Goal: Information Seeking & Learning: Find specific fact

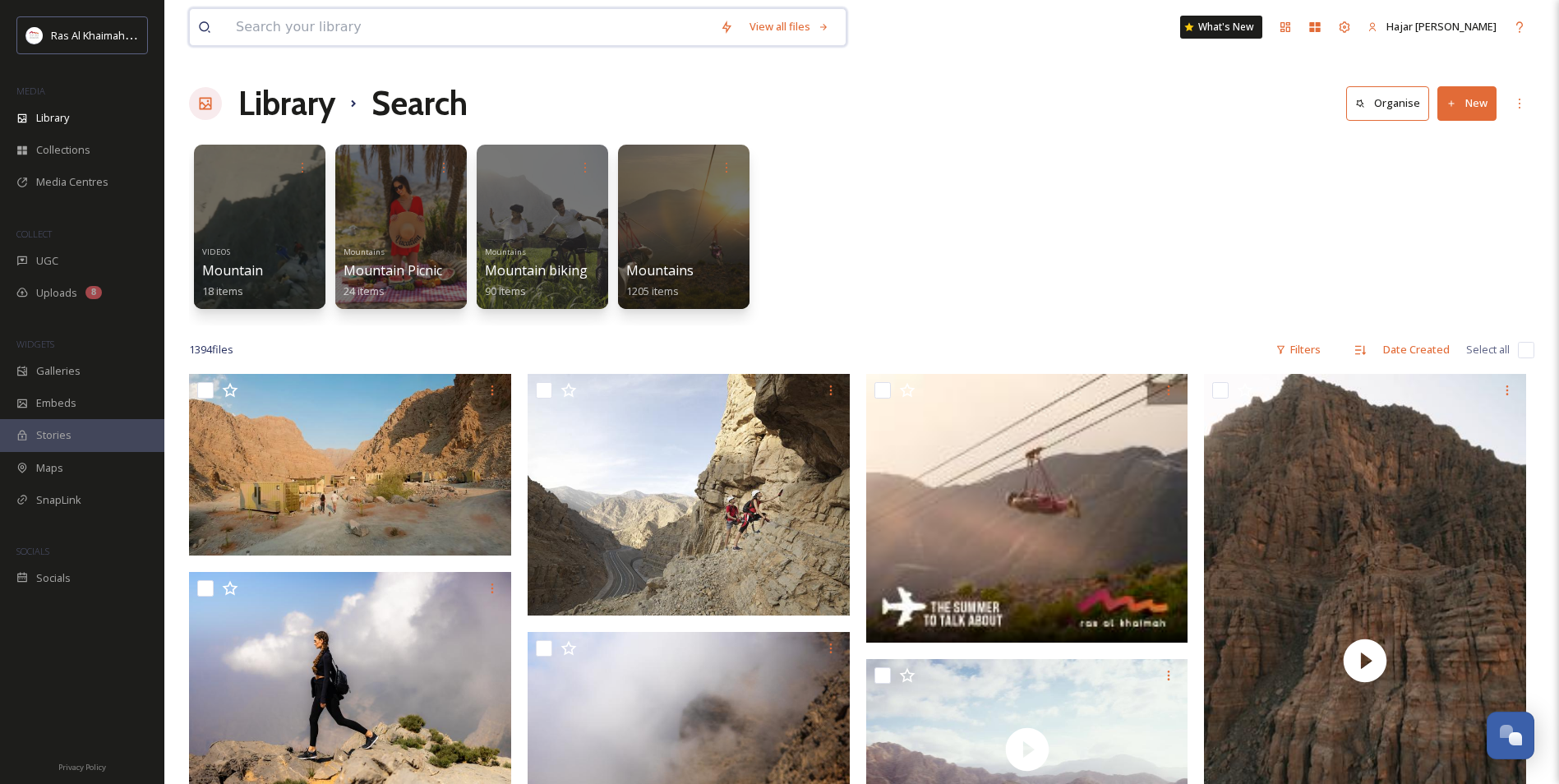
click at [264, 24] on input at bounding box center [469, 27] width 484 height 36
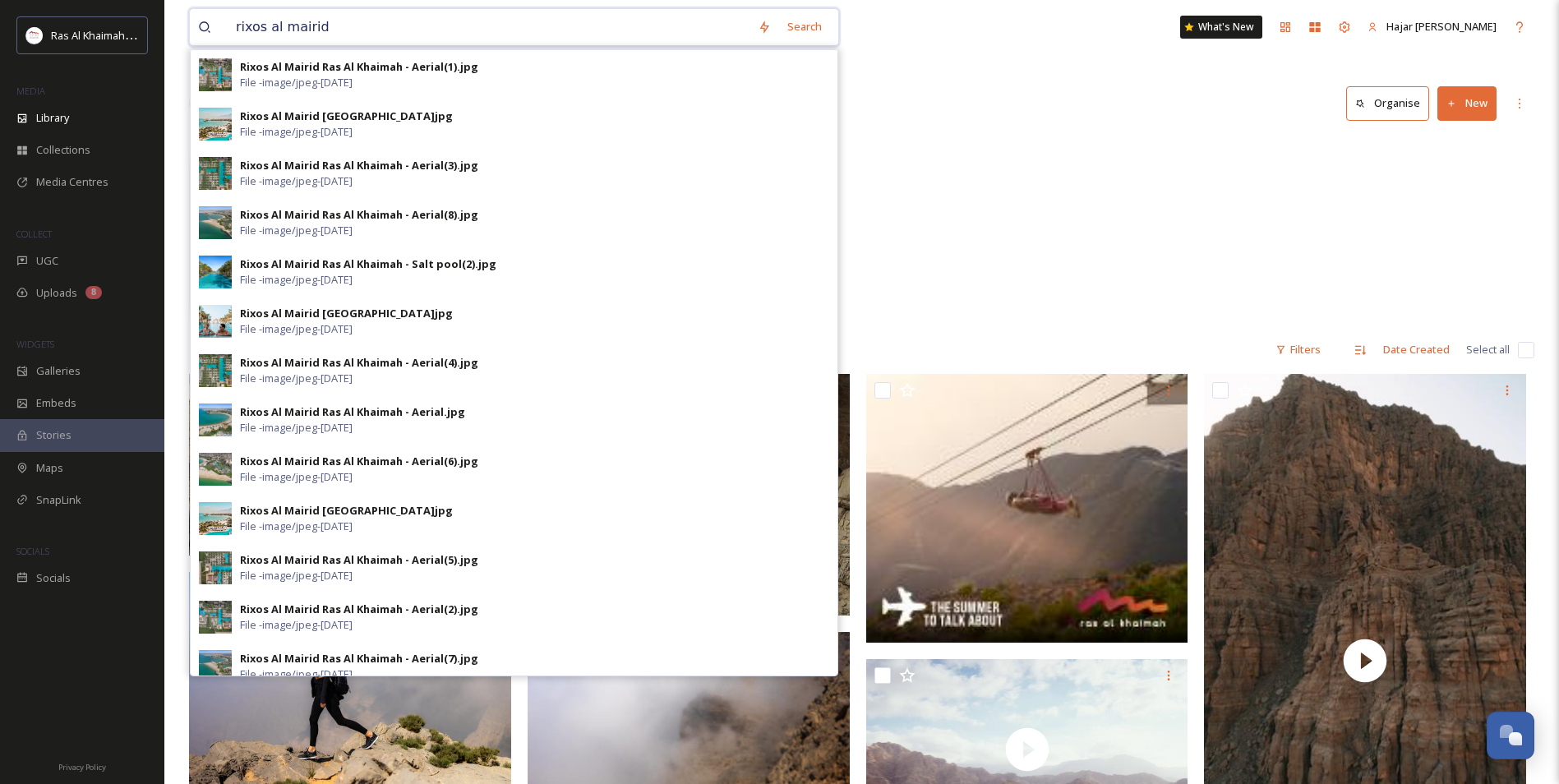
type input "rixos al mairid"
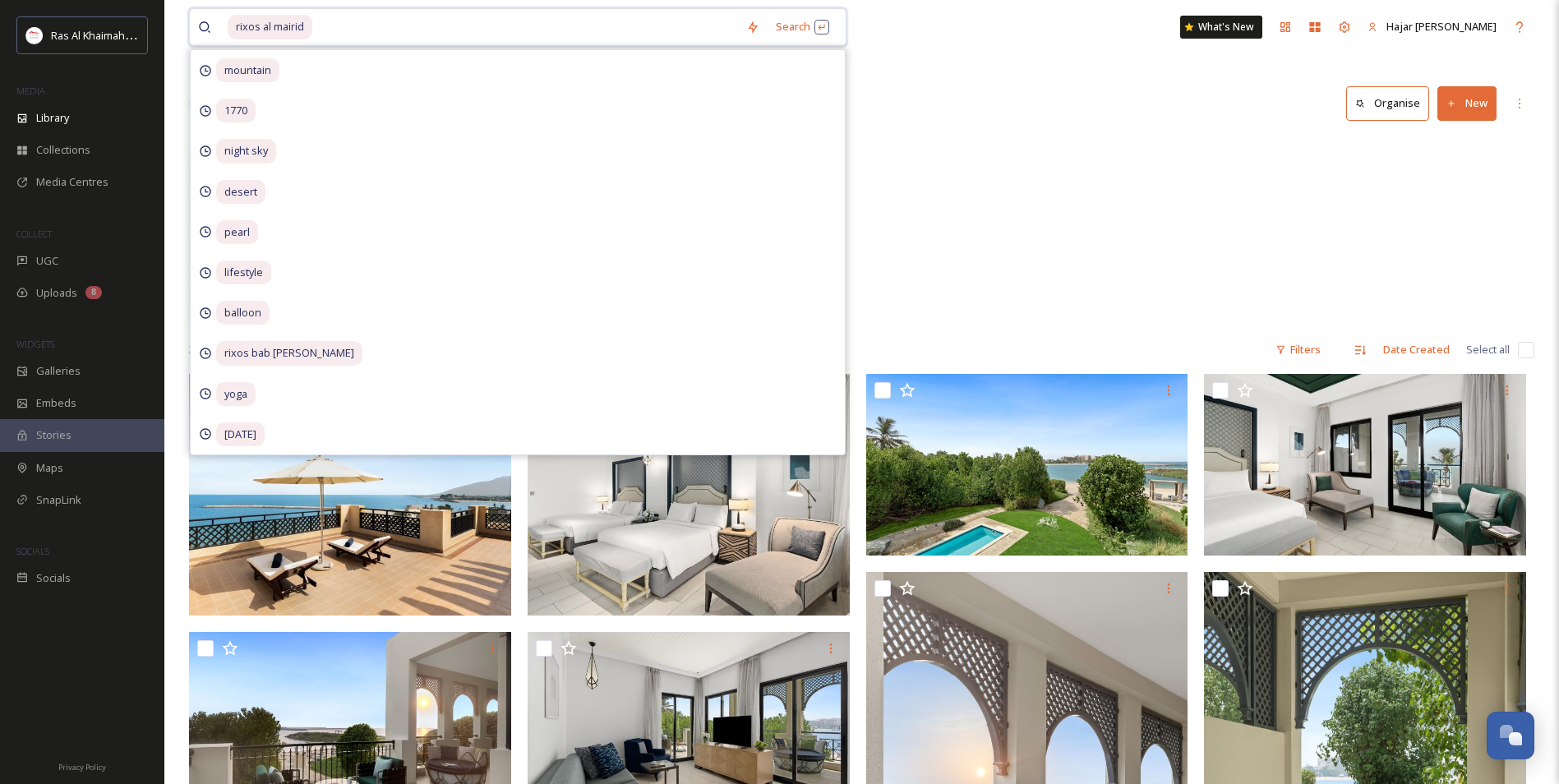
click at [417, 21] on input at bounding box center [526, 27] width 424 height 36
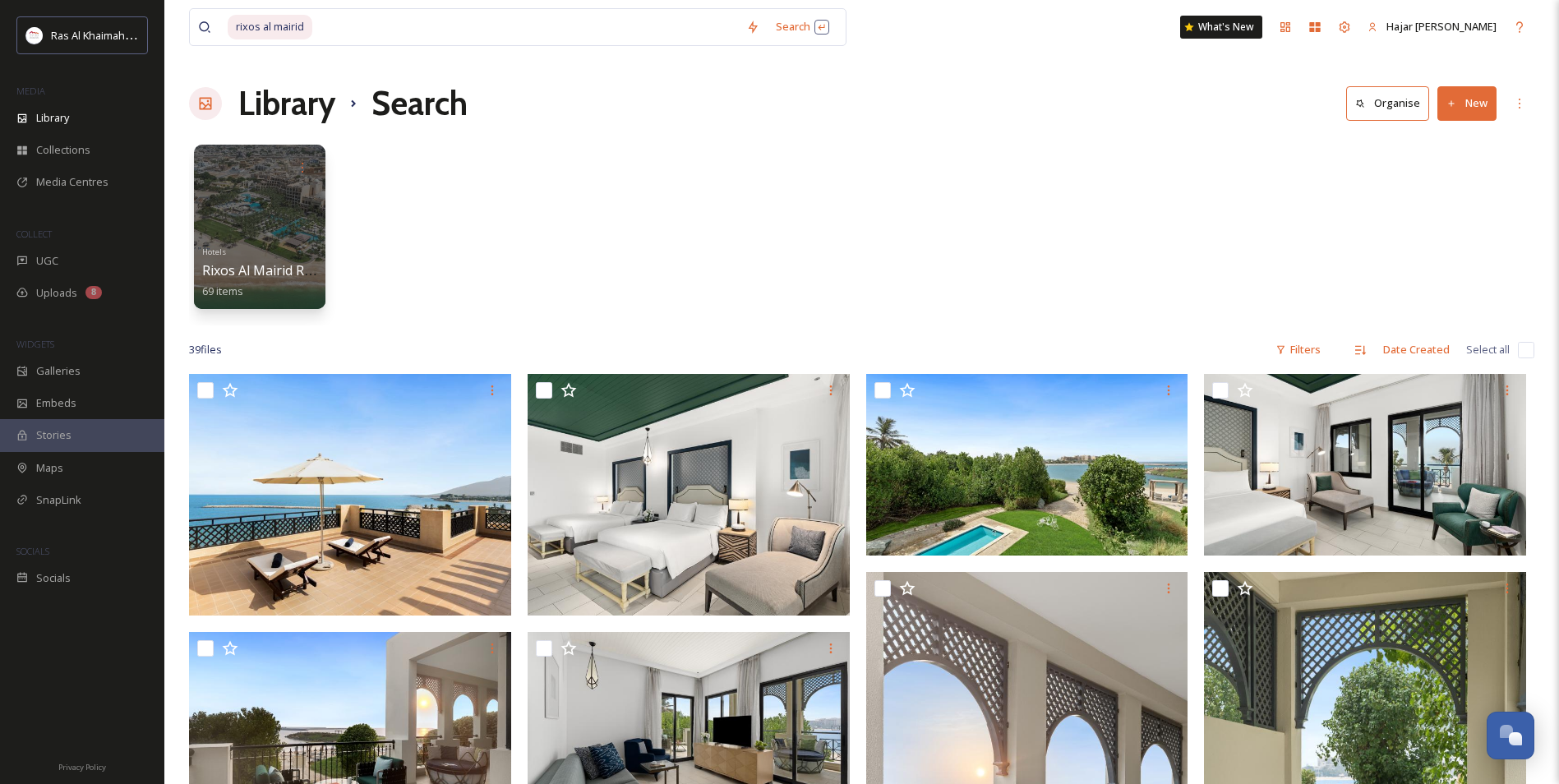
click at [917, 139] on div "Hotels Rixos Al Mairid Ras Al Khaimah 69 items" at bounding box center [862, 231] width 1345 height 189
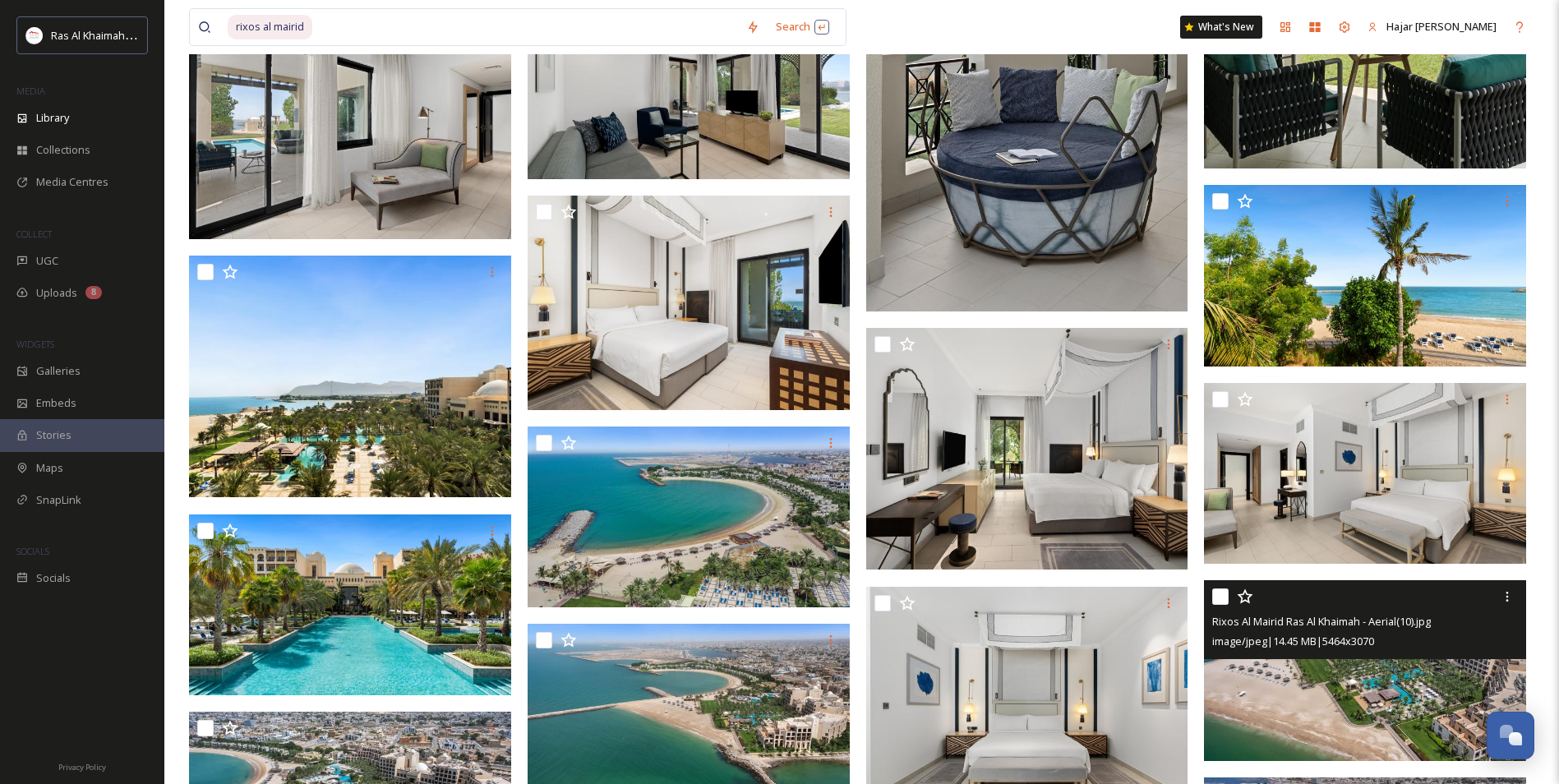
scroll to position [904, 0]
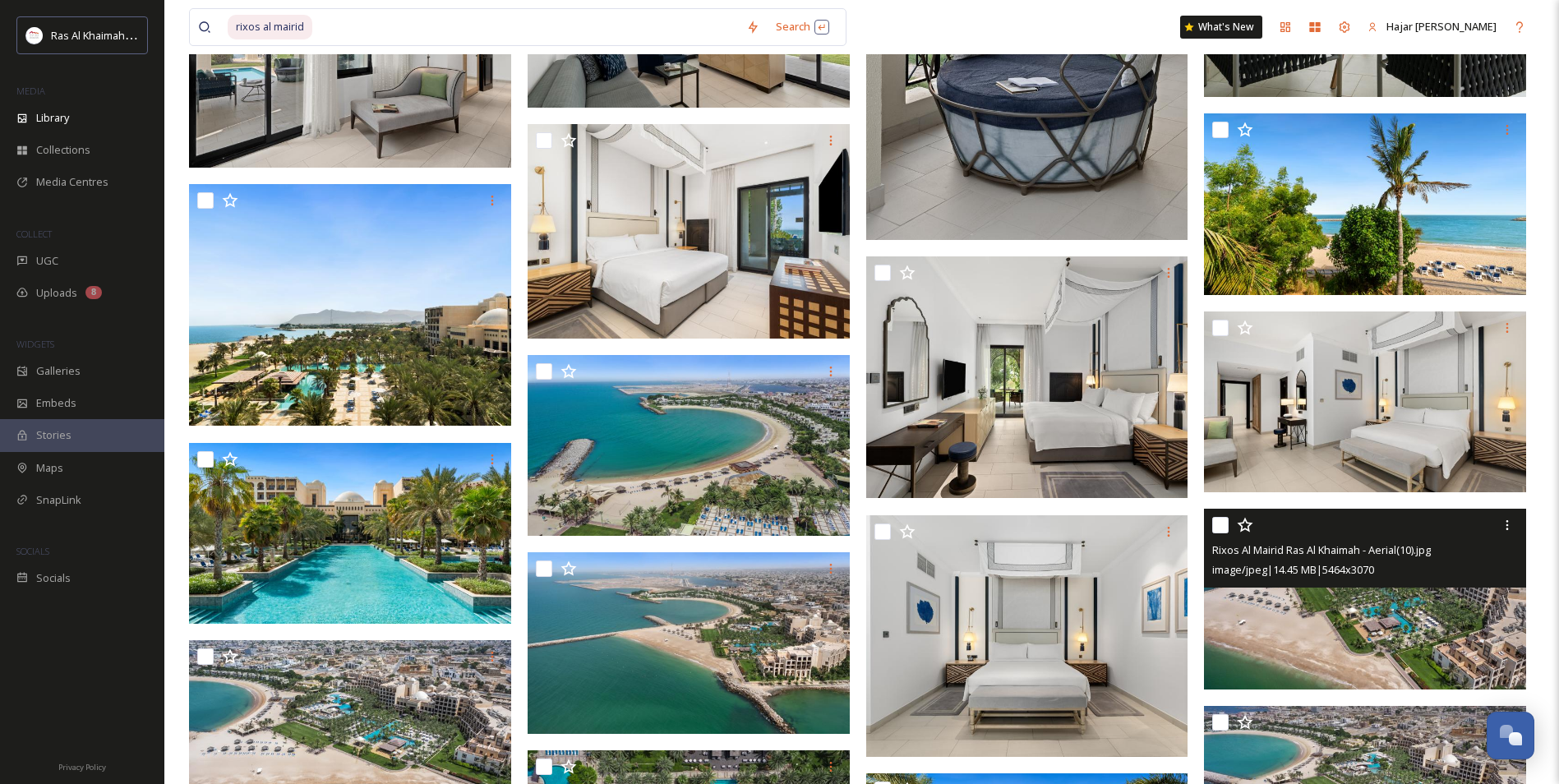
click at [1339, 617] on img at bounding box center [1365, 599] width 322 height 181
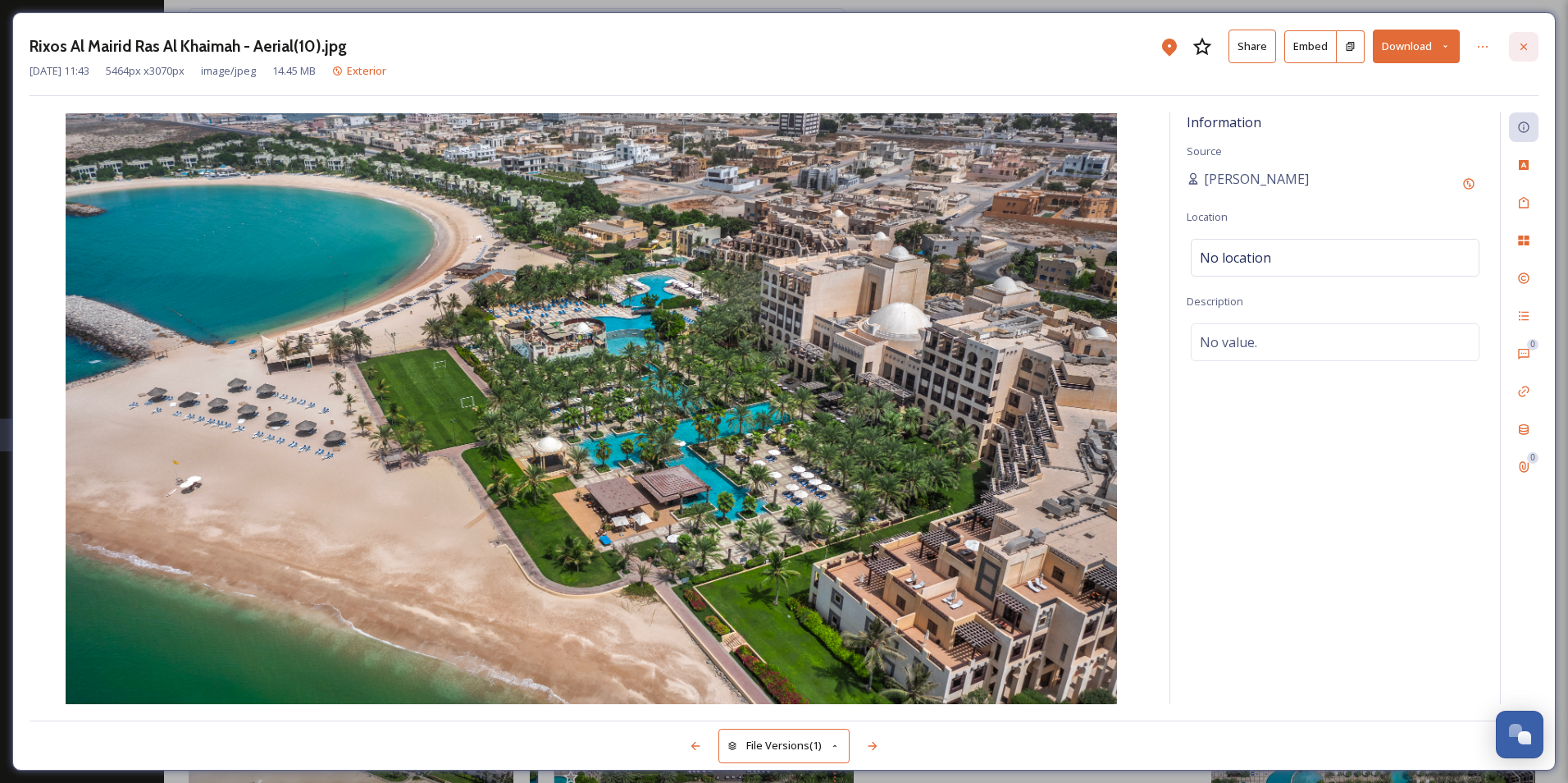
click at [1524, 49] on icon at bounding box center [1524, 47] width 13 height 14
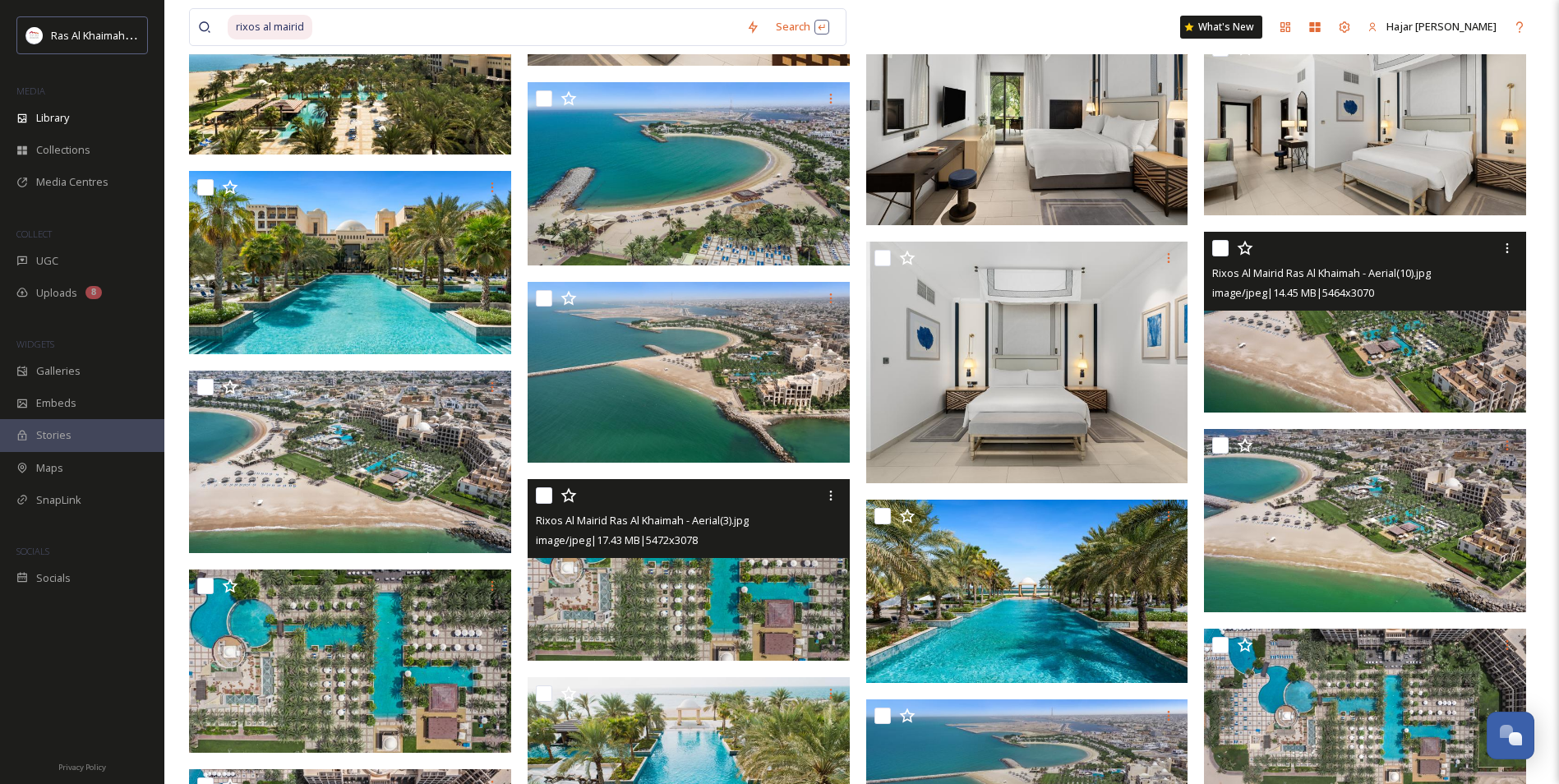
scroll to position [1233, 0]
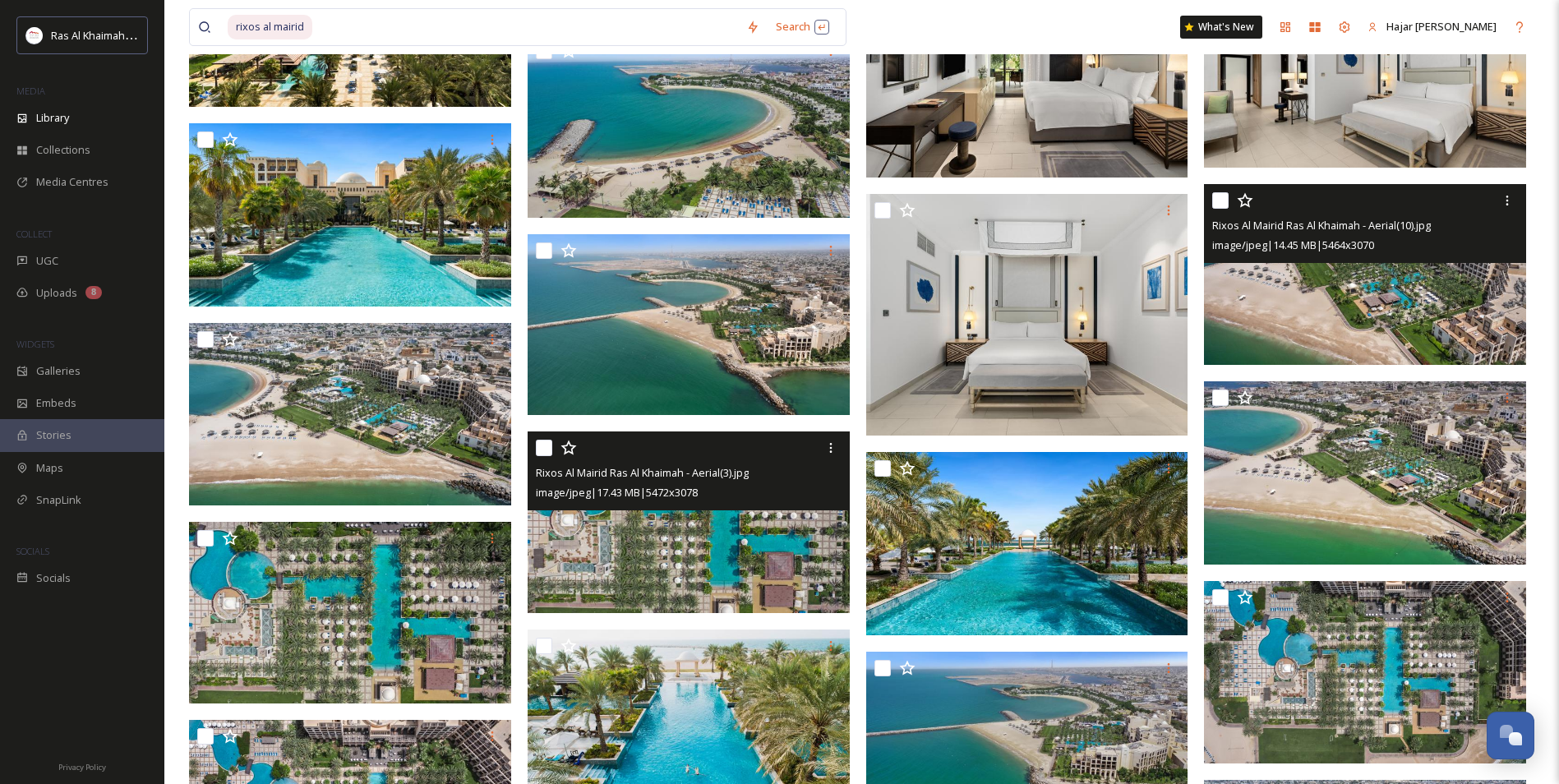
click at [657, 556] on img at bounding box center [688, 522] width 322 height 182
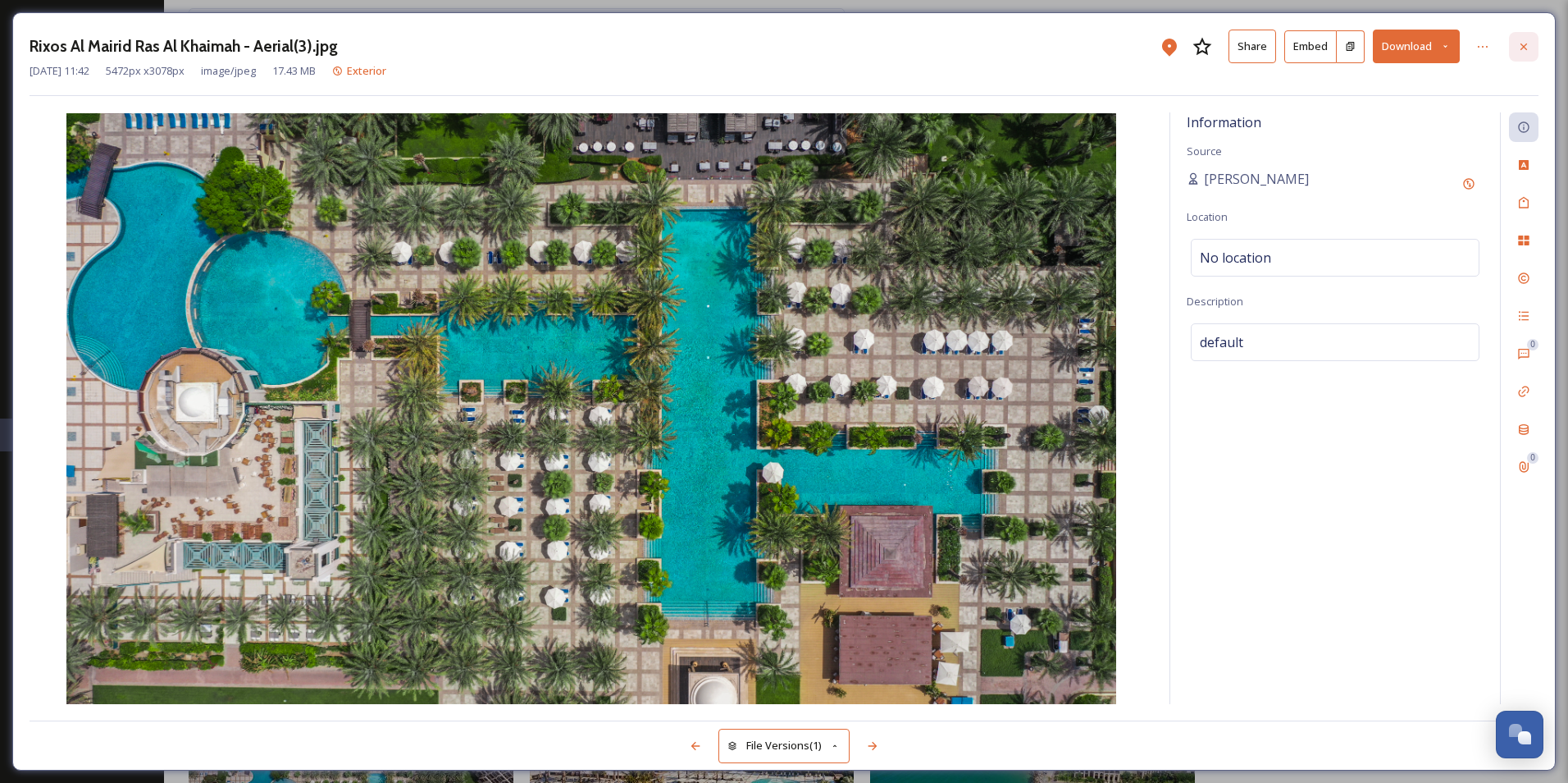
click at [1528, 45] on icon at bounding box center [1524, 47] width 13 height 14
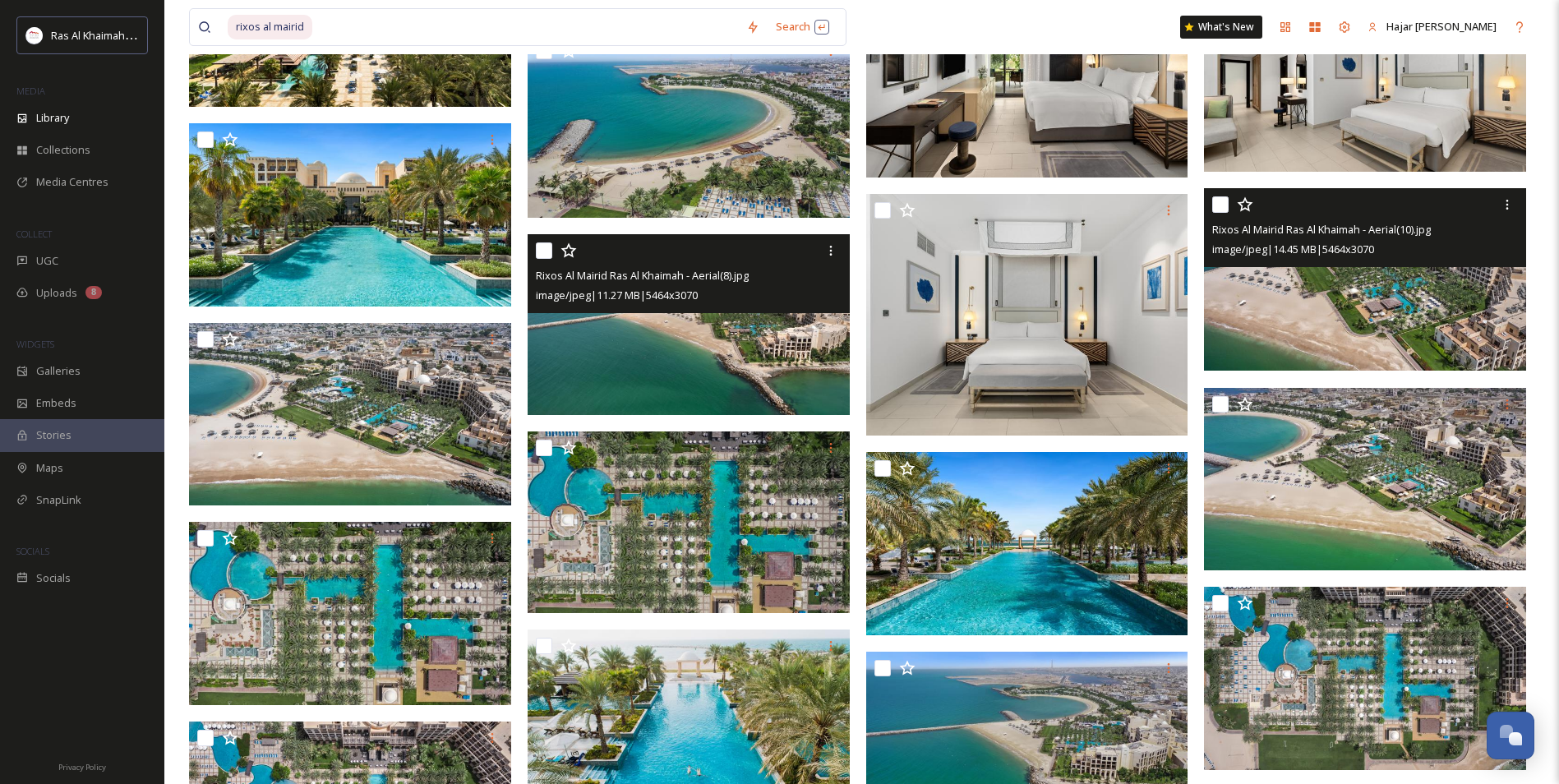
click at [706, 375] on img at bounding box center [688, 324] width 322 height 181
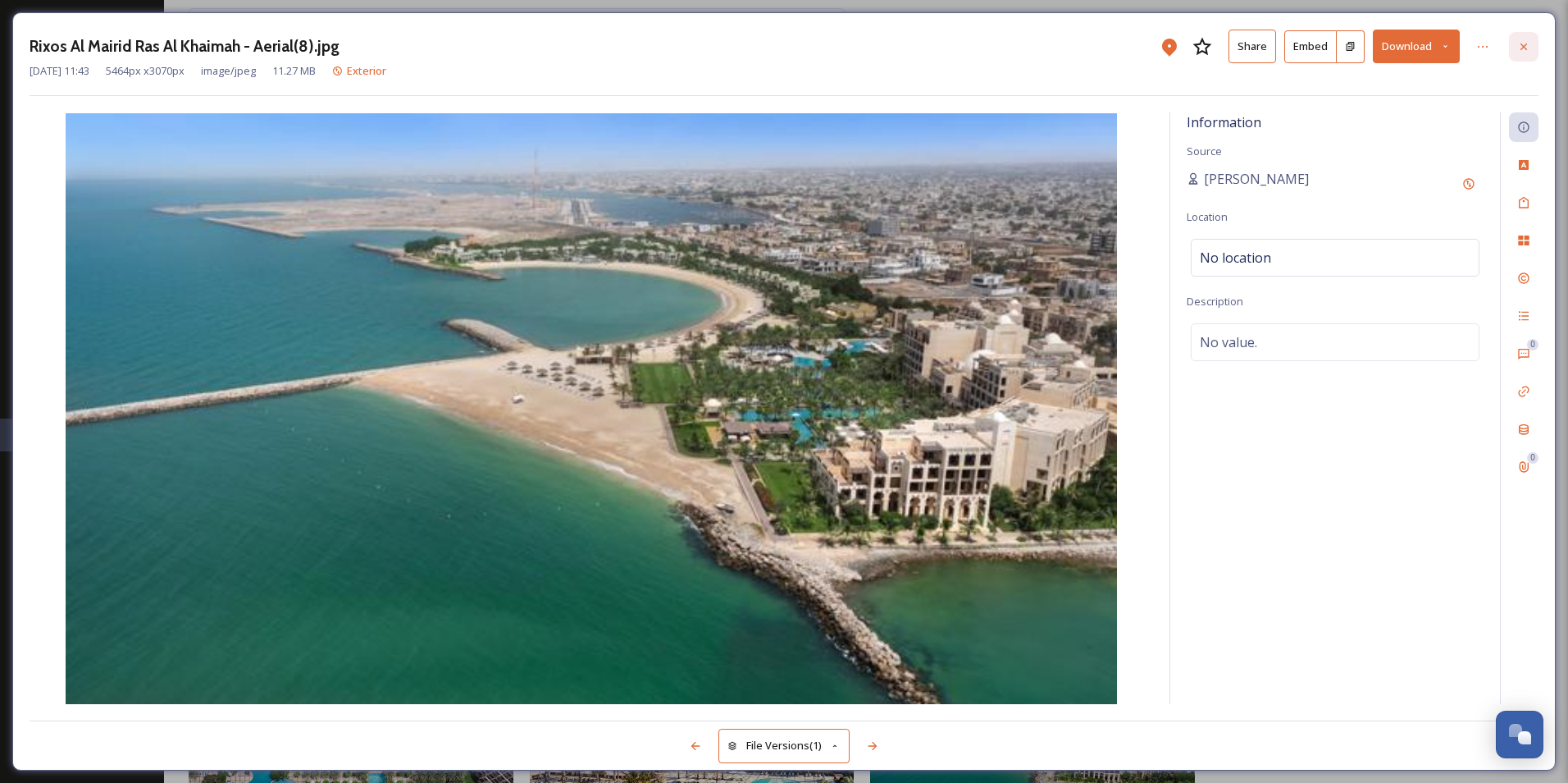
click at [1517, 44] on div at bounding box center [1523, 46] width 30 height 30
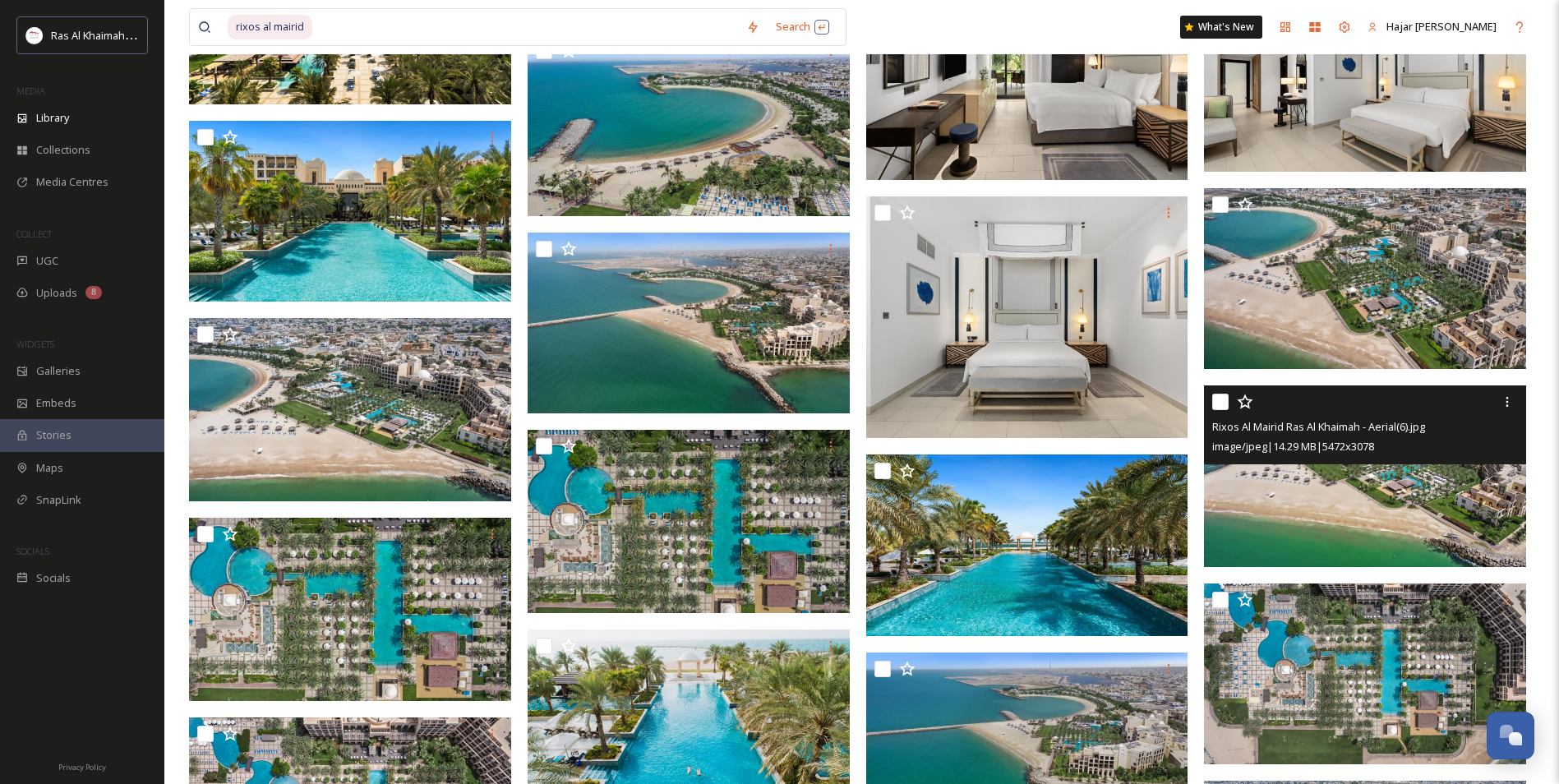
click at [1333, 520] on img at bounding box center [1365, 476] width 322 height 182
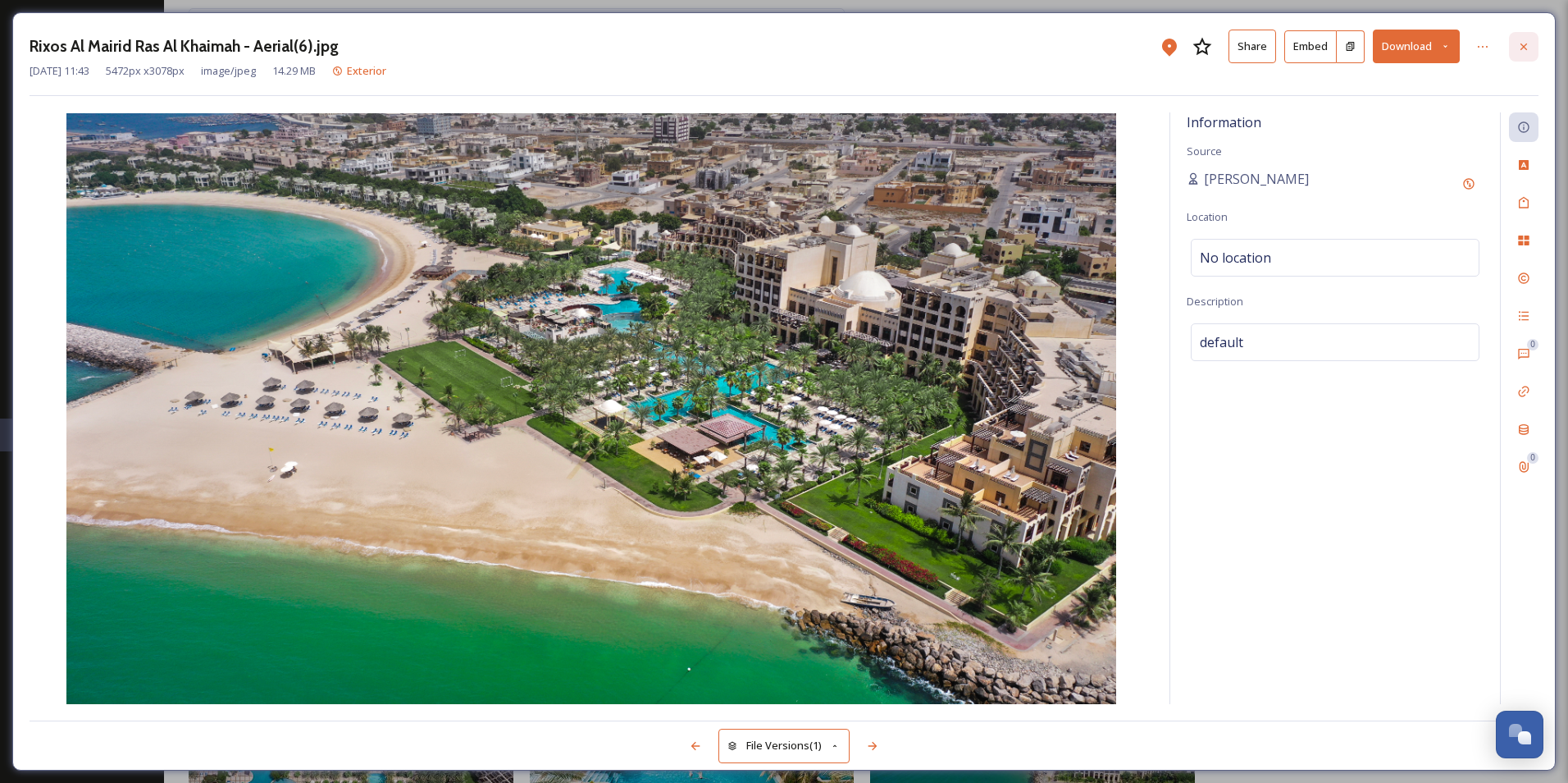
click at [1523, 45] on icon at bounding box center [1524, 46] width 7 height 7
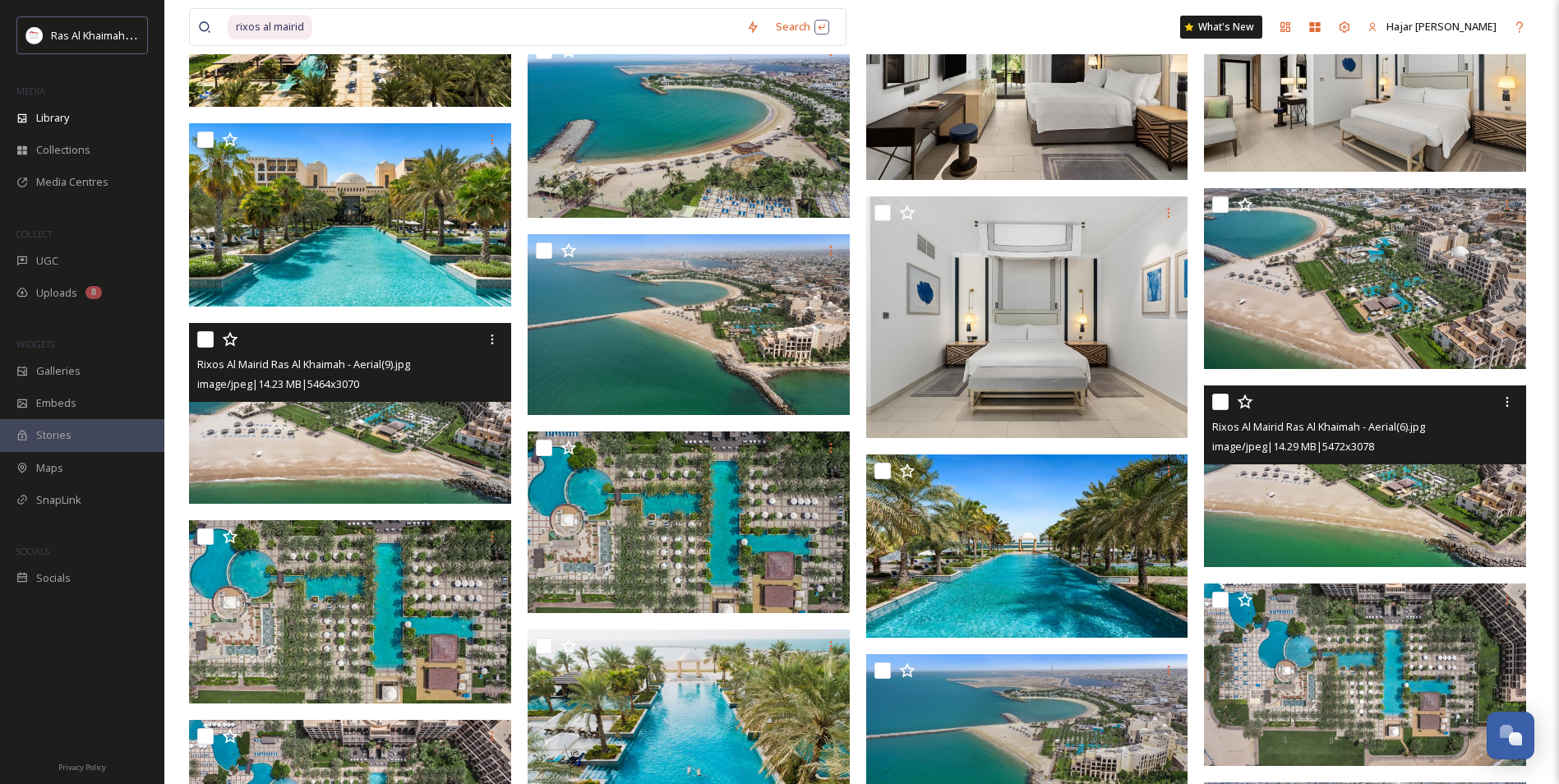
click at [380, 446] on img at bounding box center [350, 413] width 322 height 181
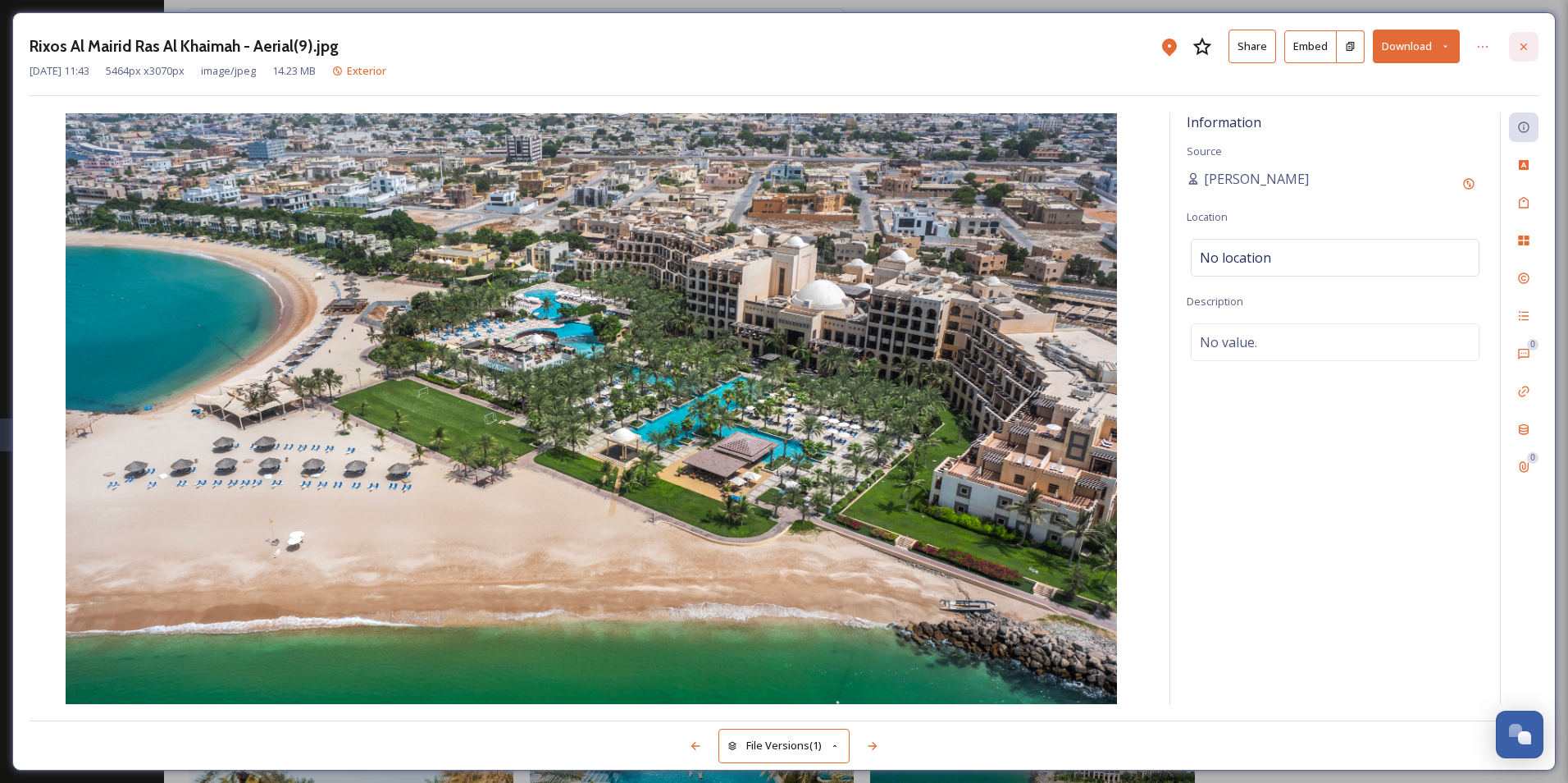
click at [1527, 49] on icon at bounding box center [1524, 46] width 7 height 7
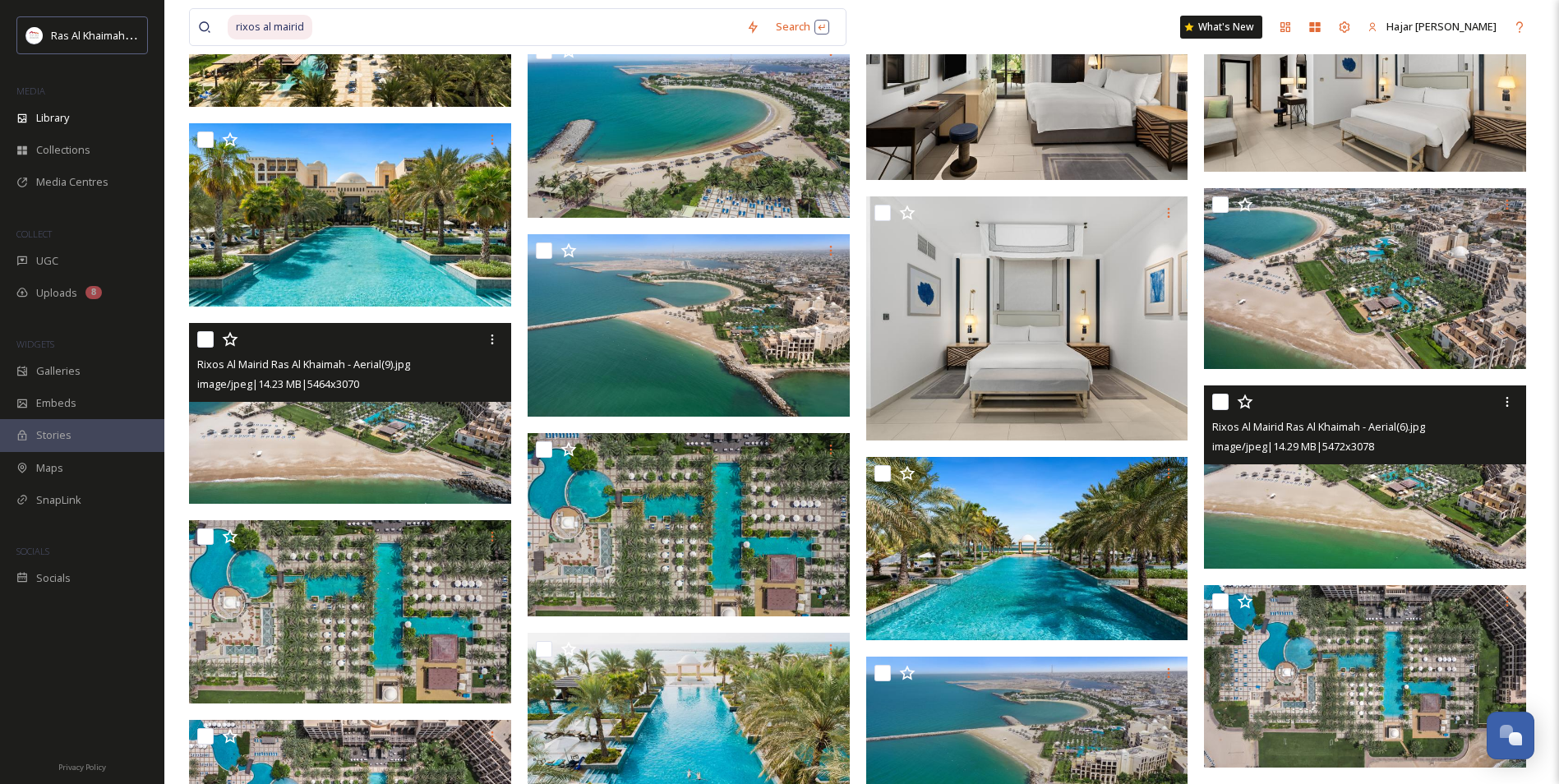
click at [1271, 507] on img at bounding box center [1366, 476] width 325 height 183
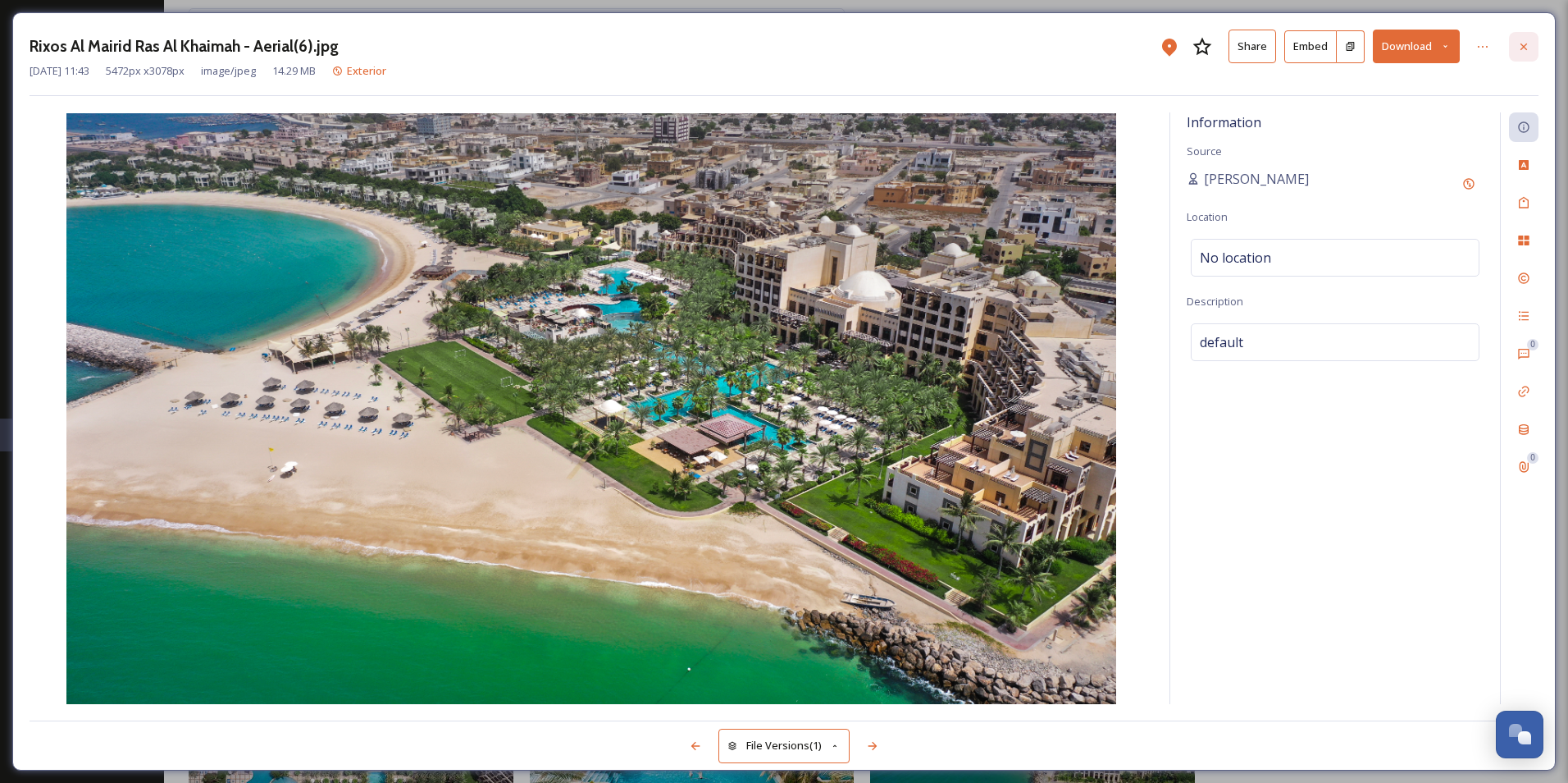
click at [1525, 47] on icon at bounding box center [1524, 46] width 7 height 7
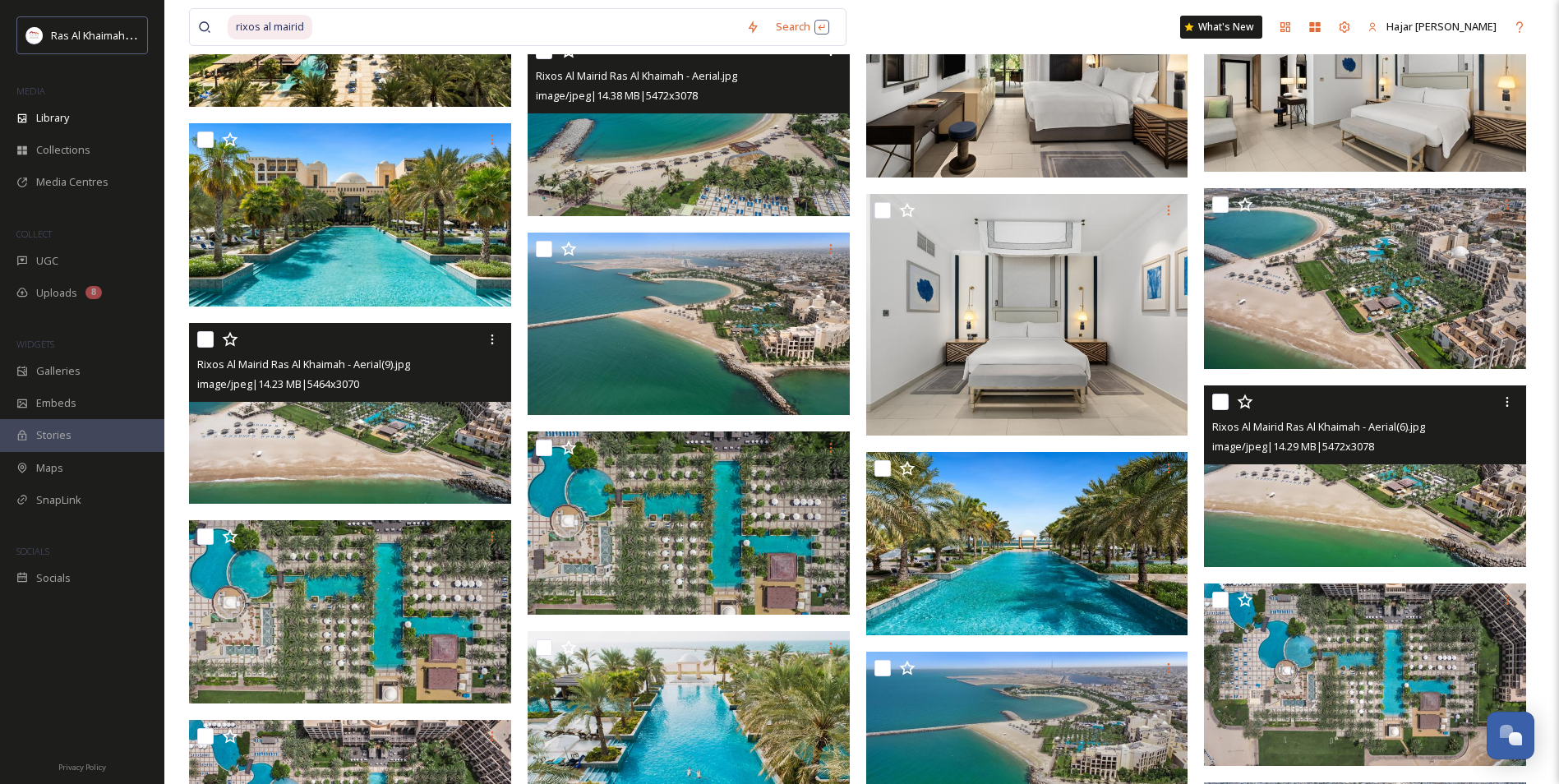
click at [675, 148] on img at bounding box center [688, 125] width 322 height 182
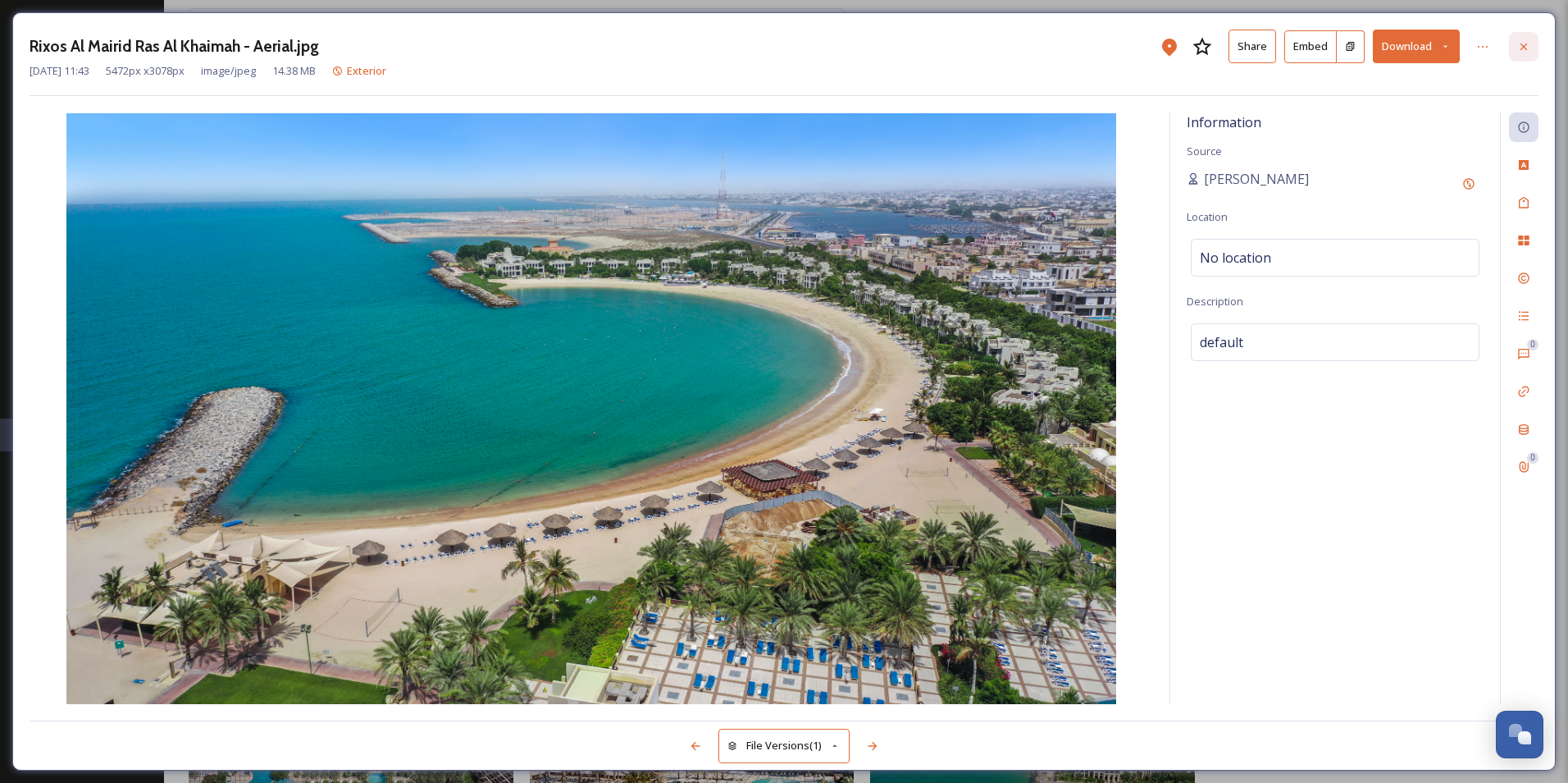
click at [1527, 50] on icon at bounding box center [1524, 47] width 13 height 14
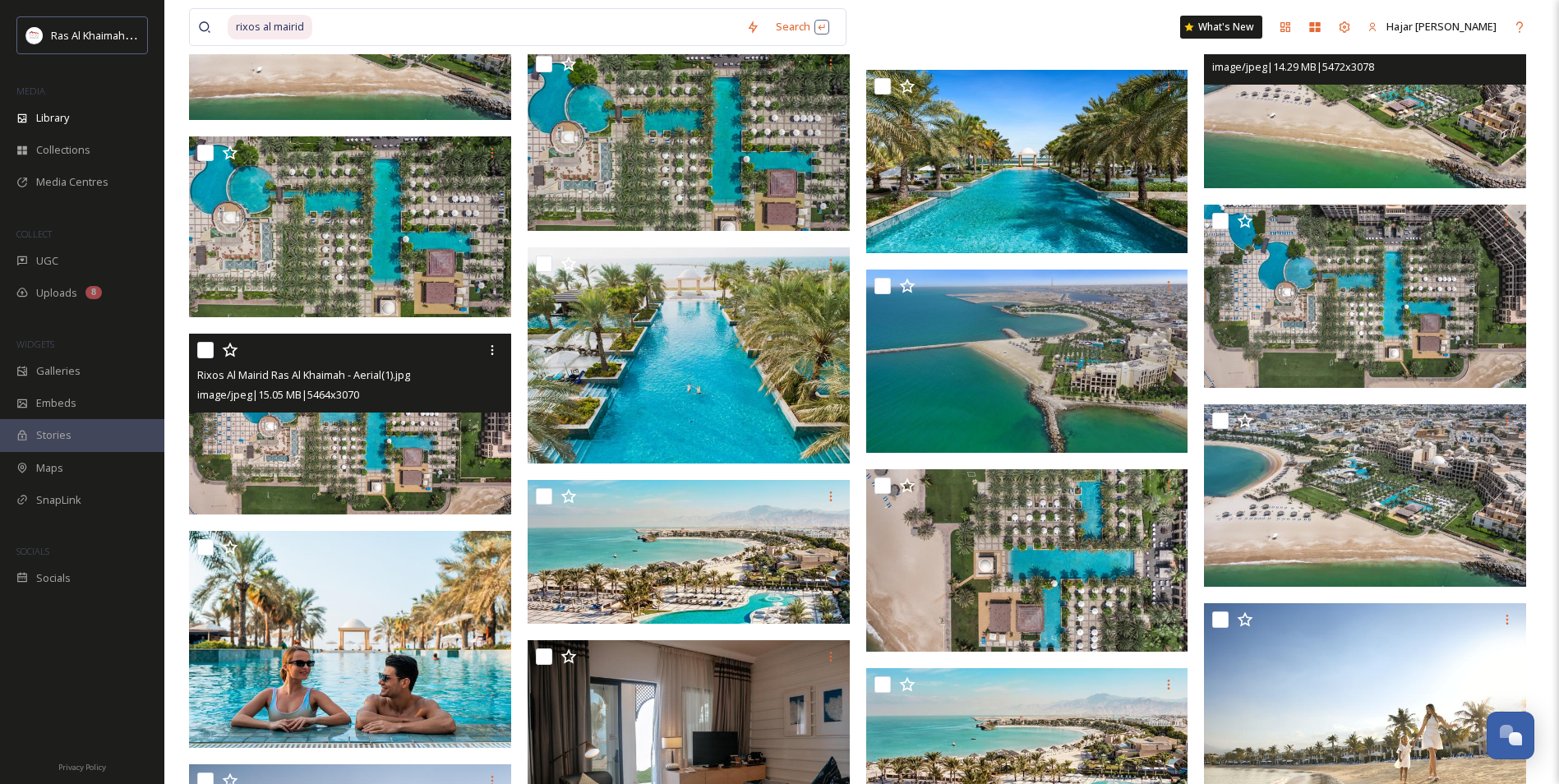
scroll to position [1643, 0]
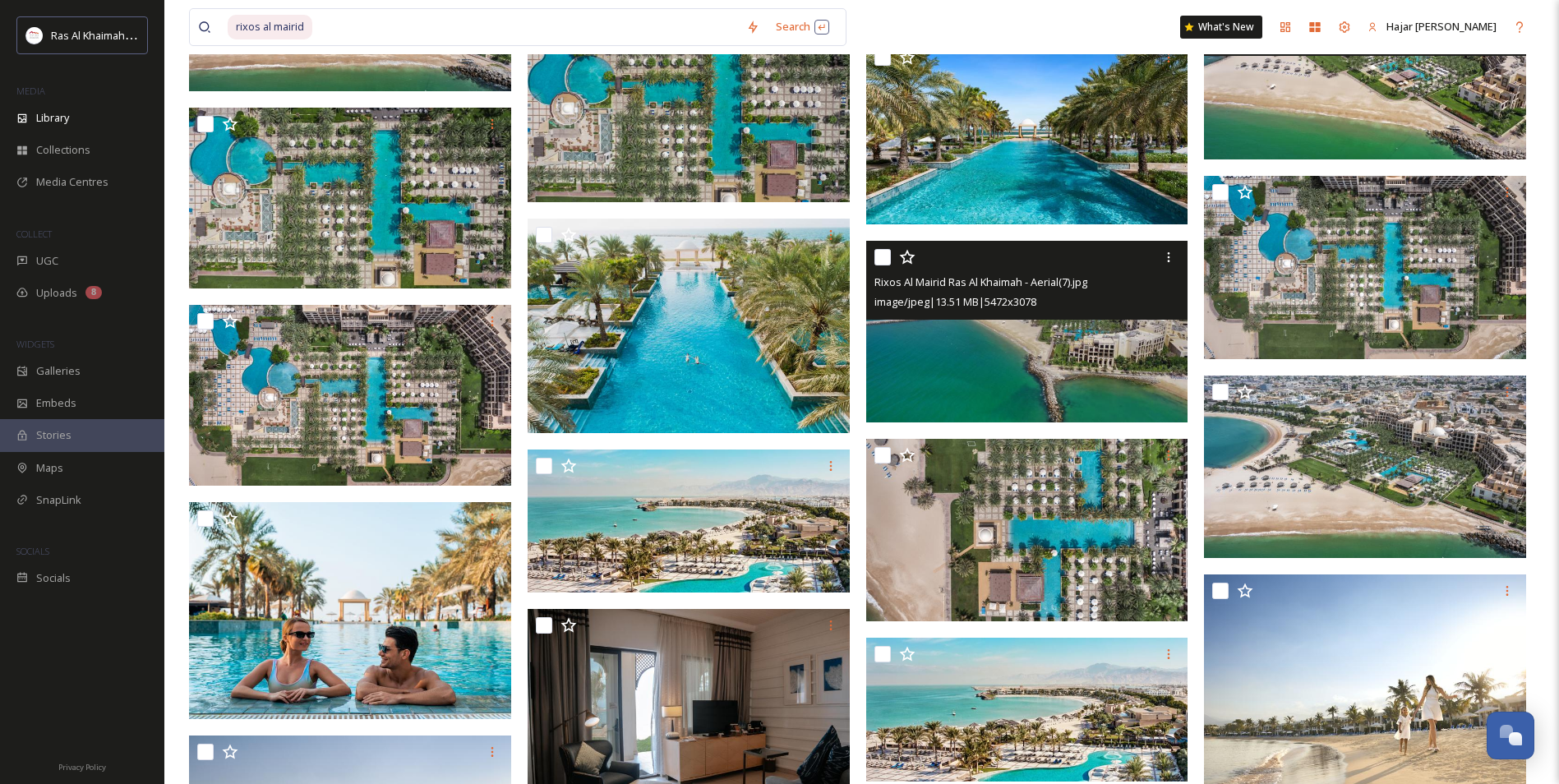
click at [1013, 329] on img at bounding box center [1027, 331] width 322 height 182
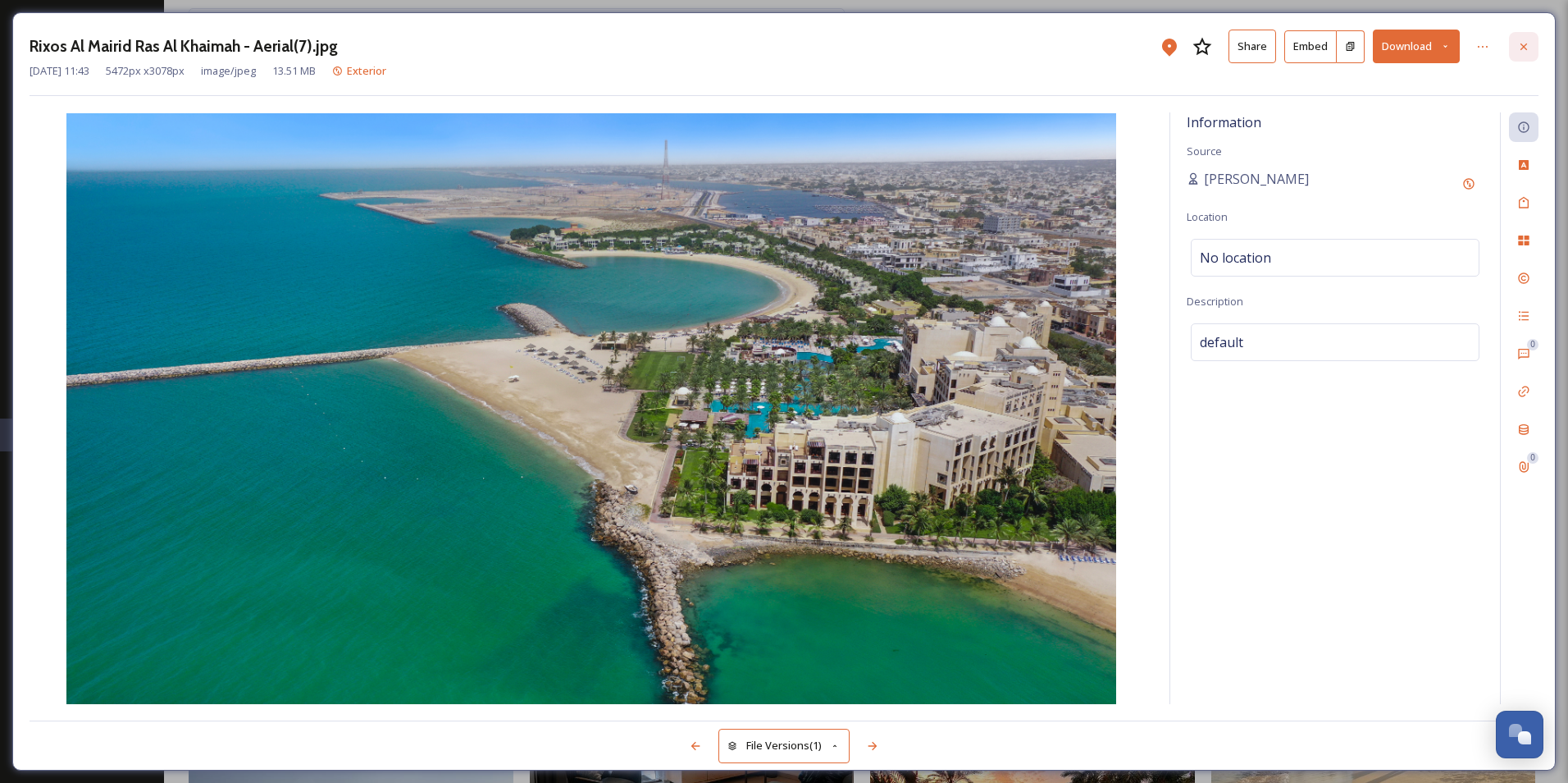
click at [1529, 46] on icon at bounding box center [1524, 47] width 13 height 14
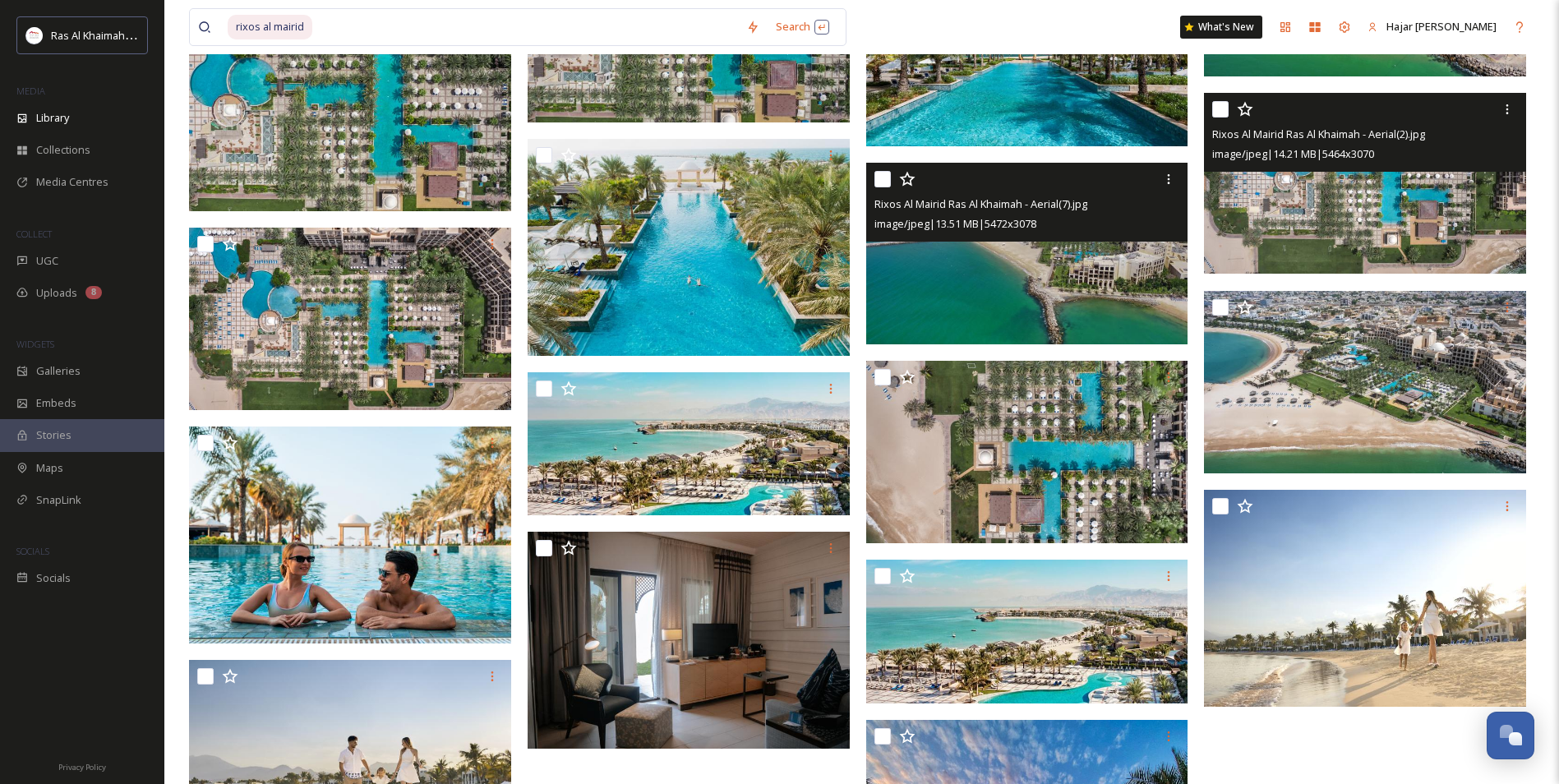
scroll to position [1807, 0]
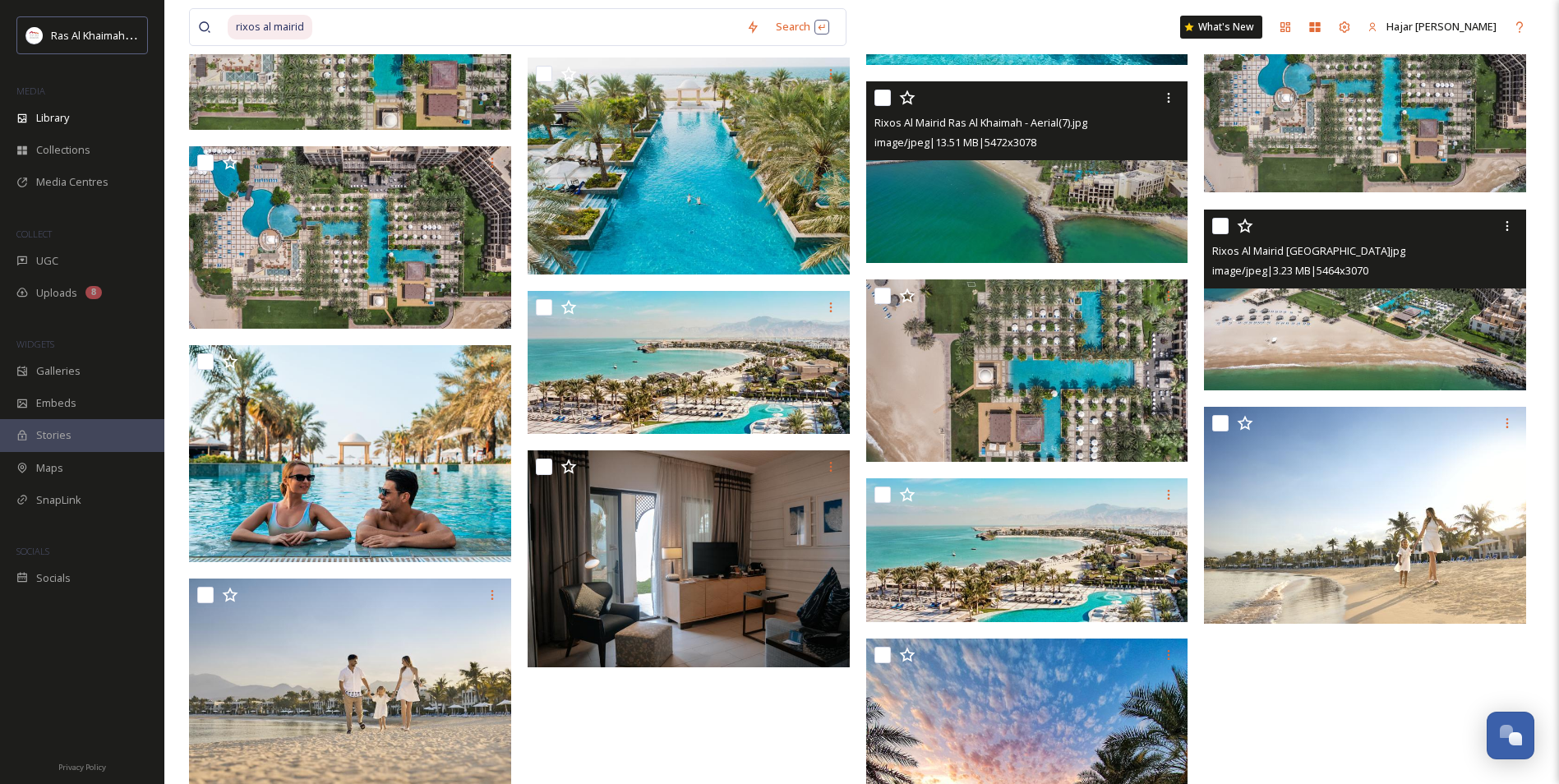
click at [1341, 258] on span "Rixos Al Mairid [GEOGRAPHIC_DATA]jpg" at bounding box center [1308, 251] width 194 height 15
click at [1325, 337] on img at bounding box center [1365, 300] width 322 height 181
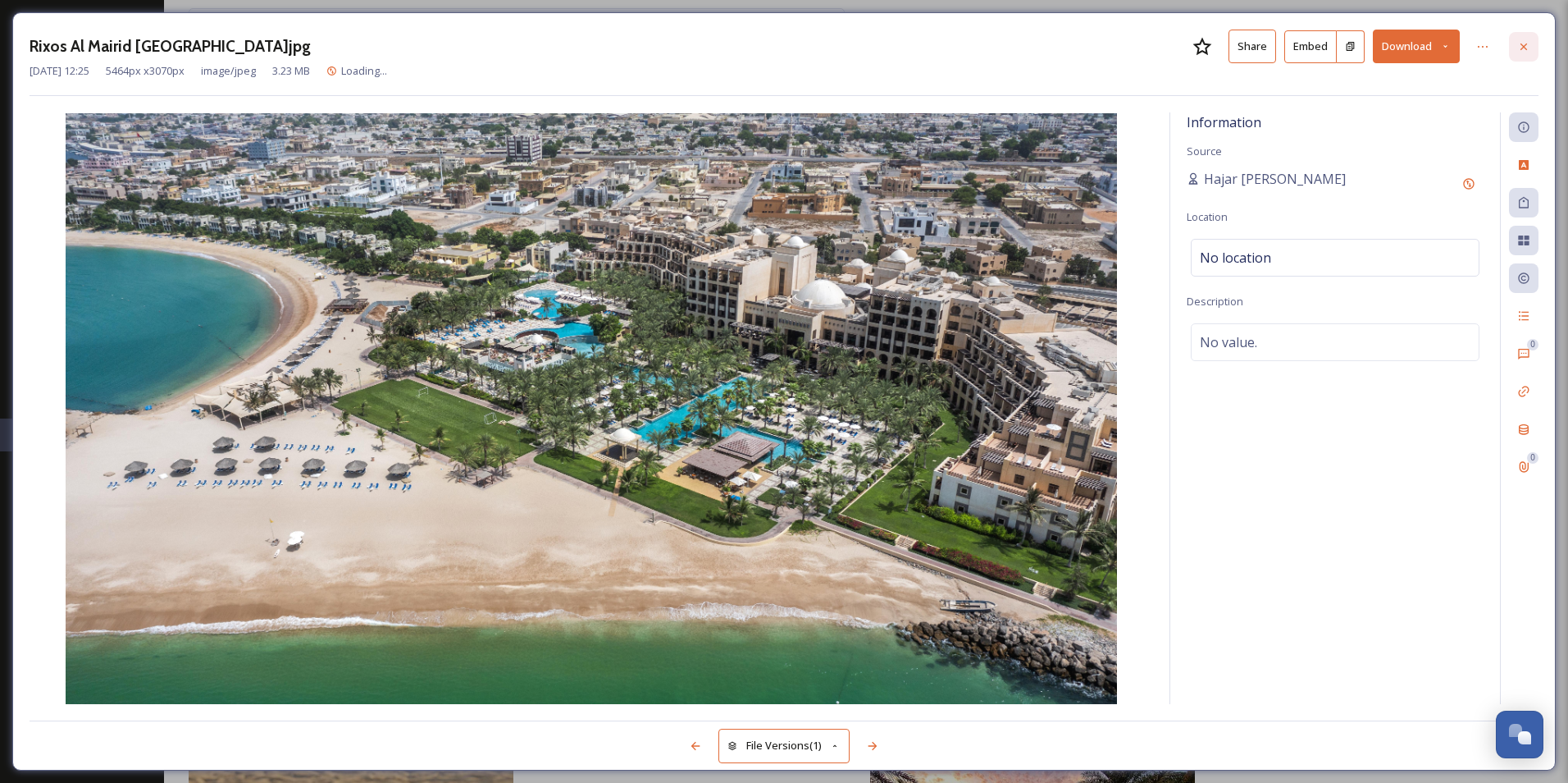
click at [1530, 51] on icon at bounding box center [1524, 47] width 13 height 14
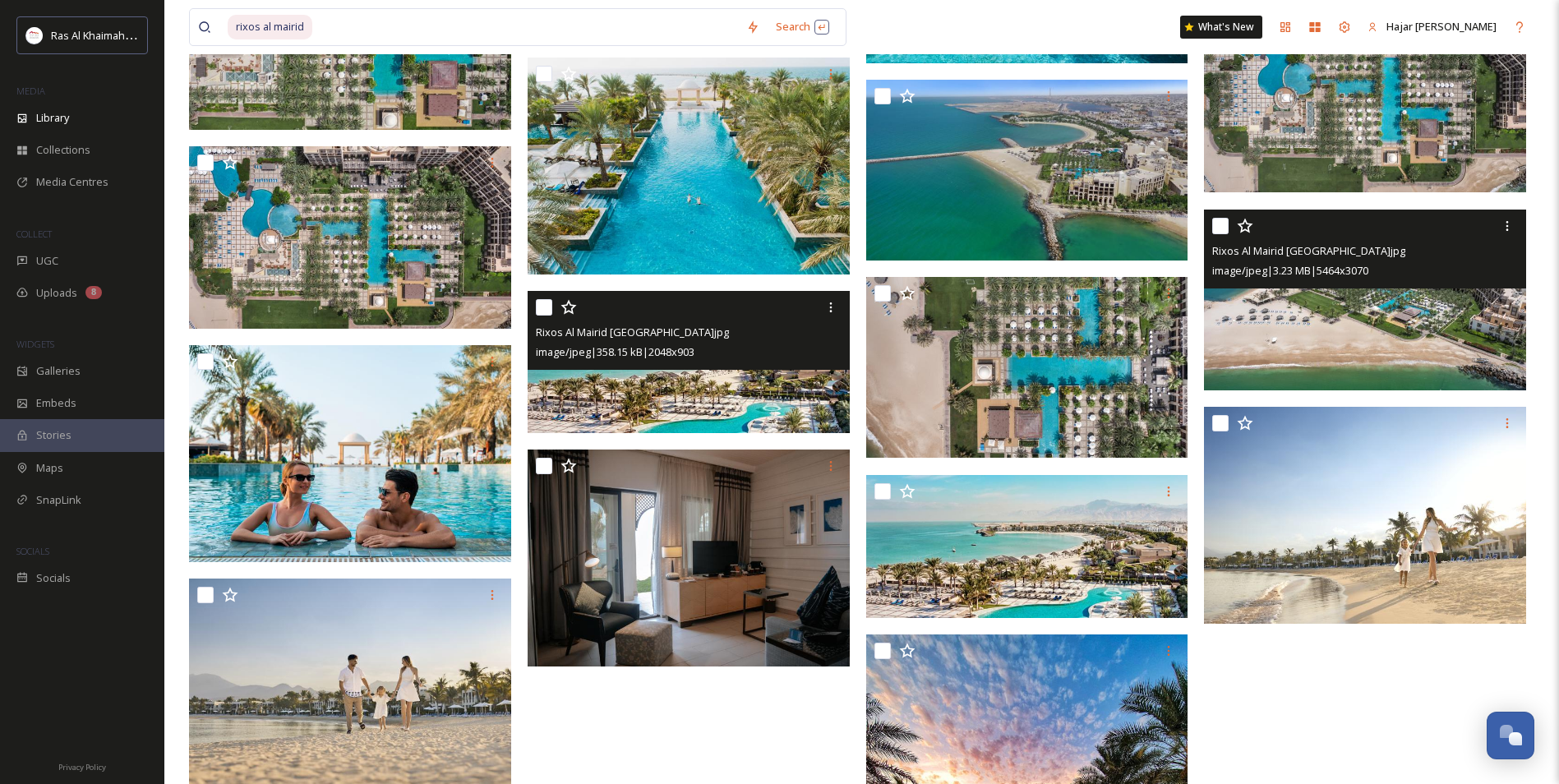
click at [751, 373] on img at bounding box center [688, 362] width 322 height 142
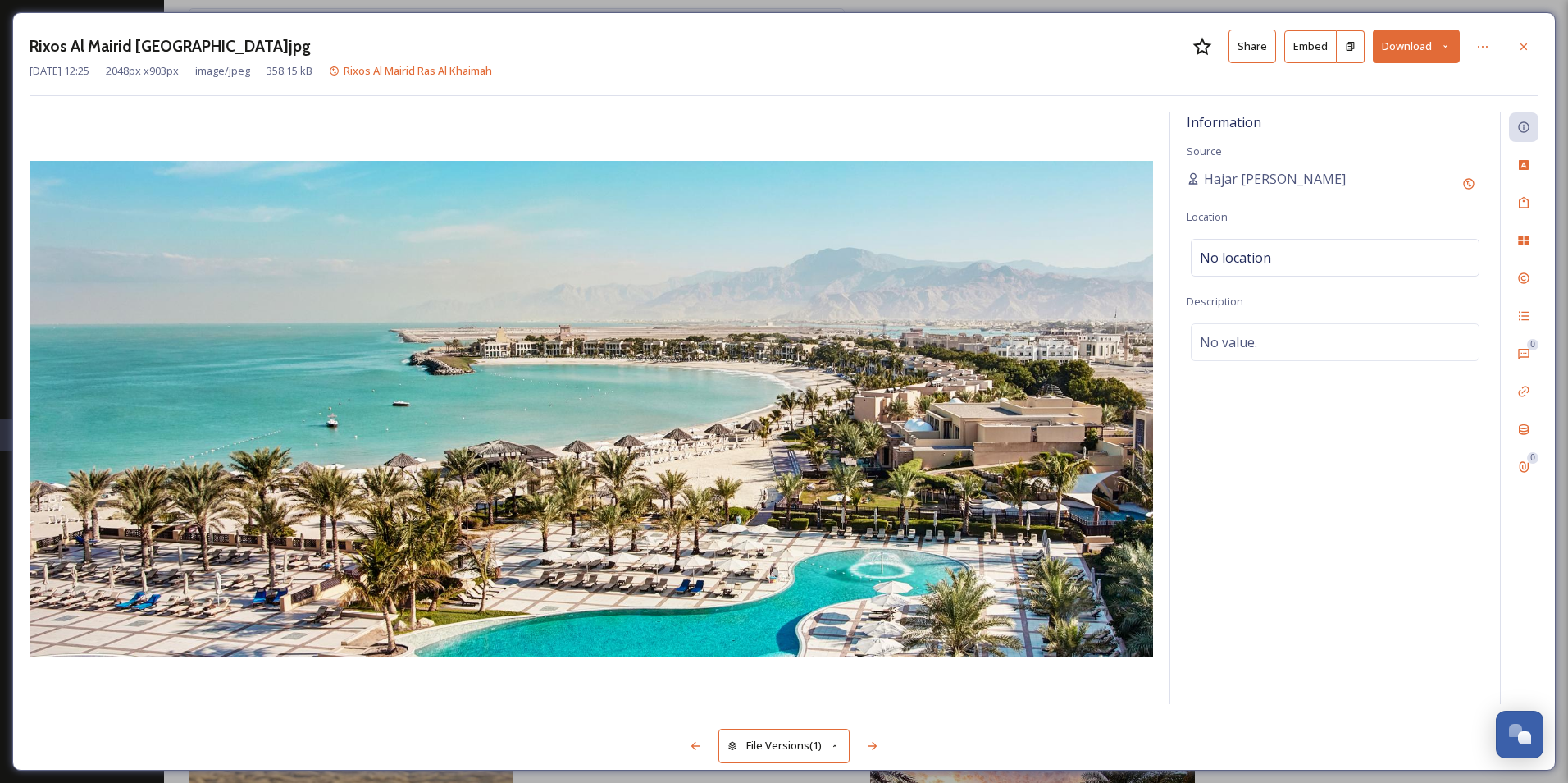
click at [1258, 46] on button "Share" at bounding box center [1253, 46] width 47 height 34
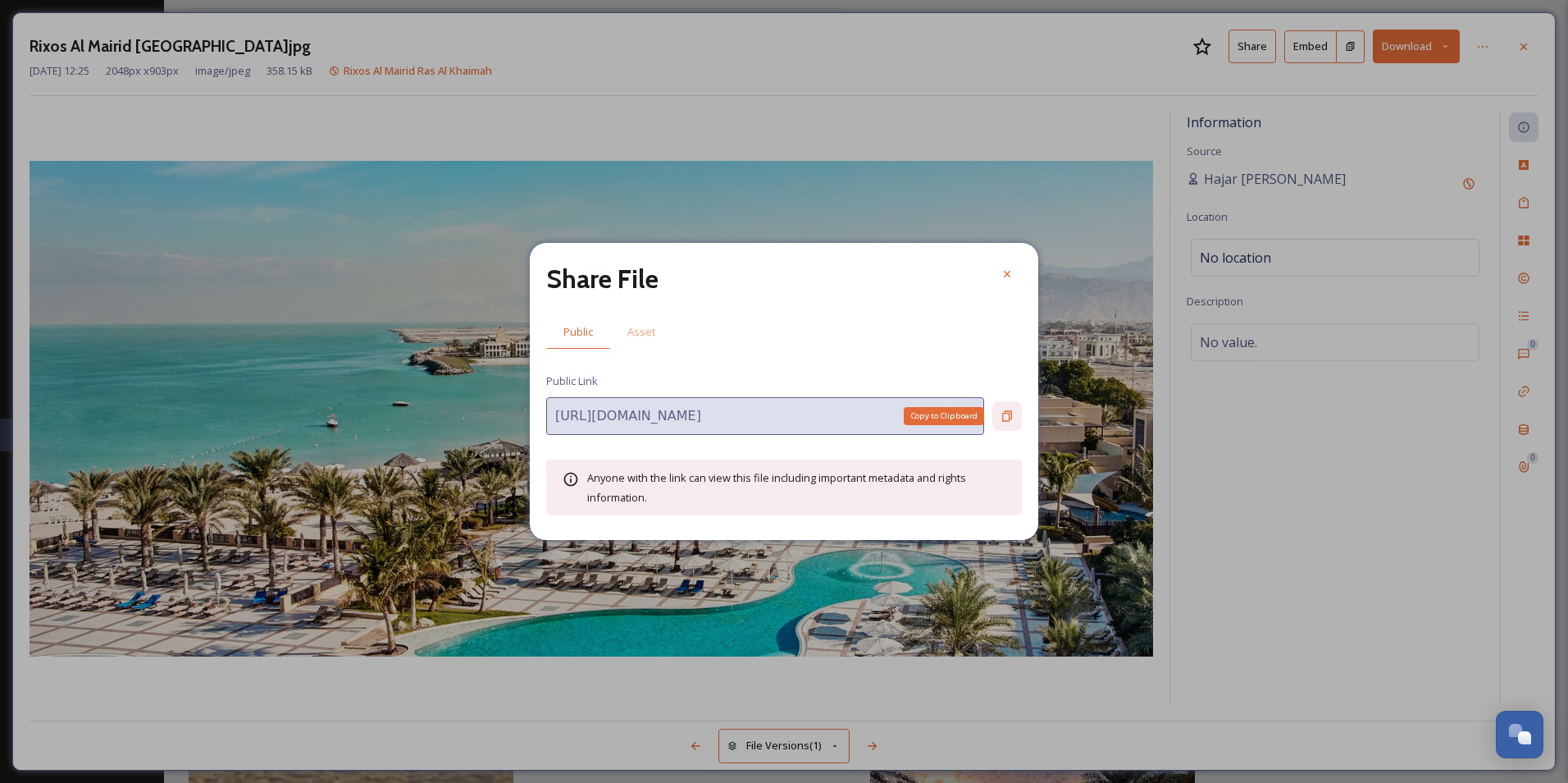
click at [1010, 416] on icon at bounding box center [1007, 416] width 13 height 14
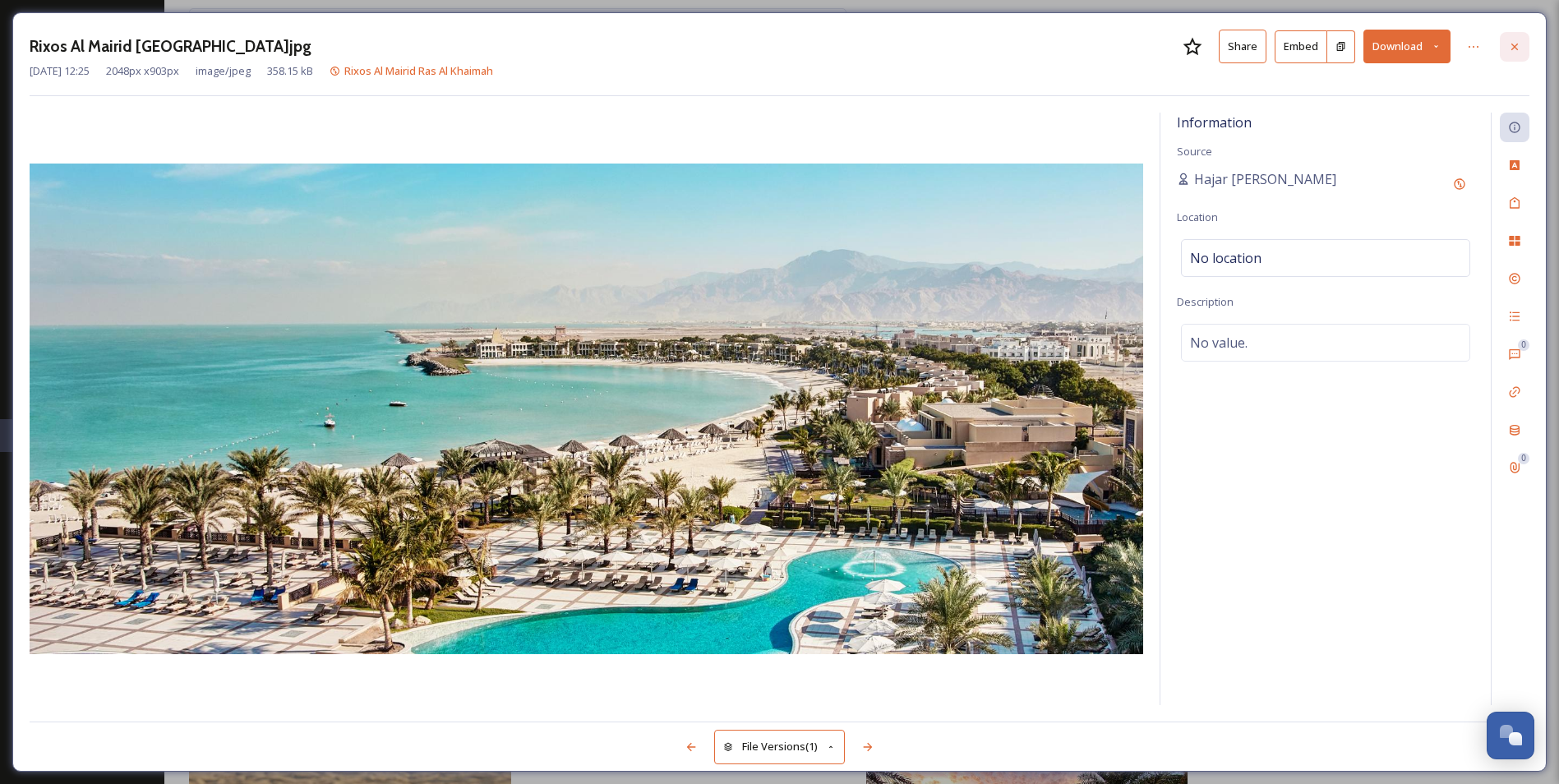
click at [1506, 46] on div at bounding box center [1514, 46] width 30 height 30
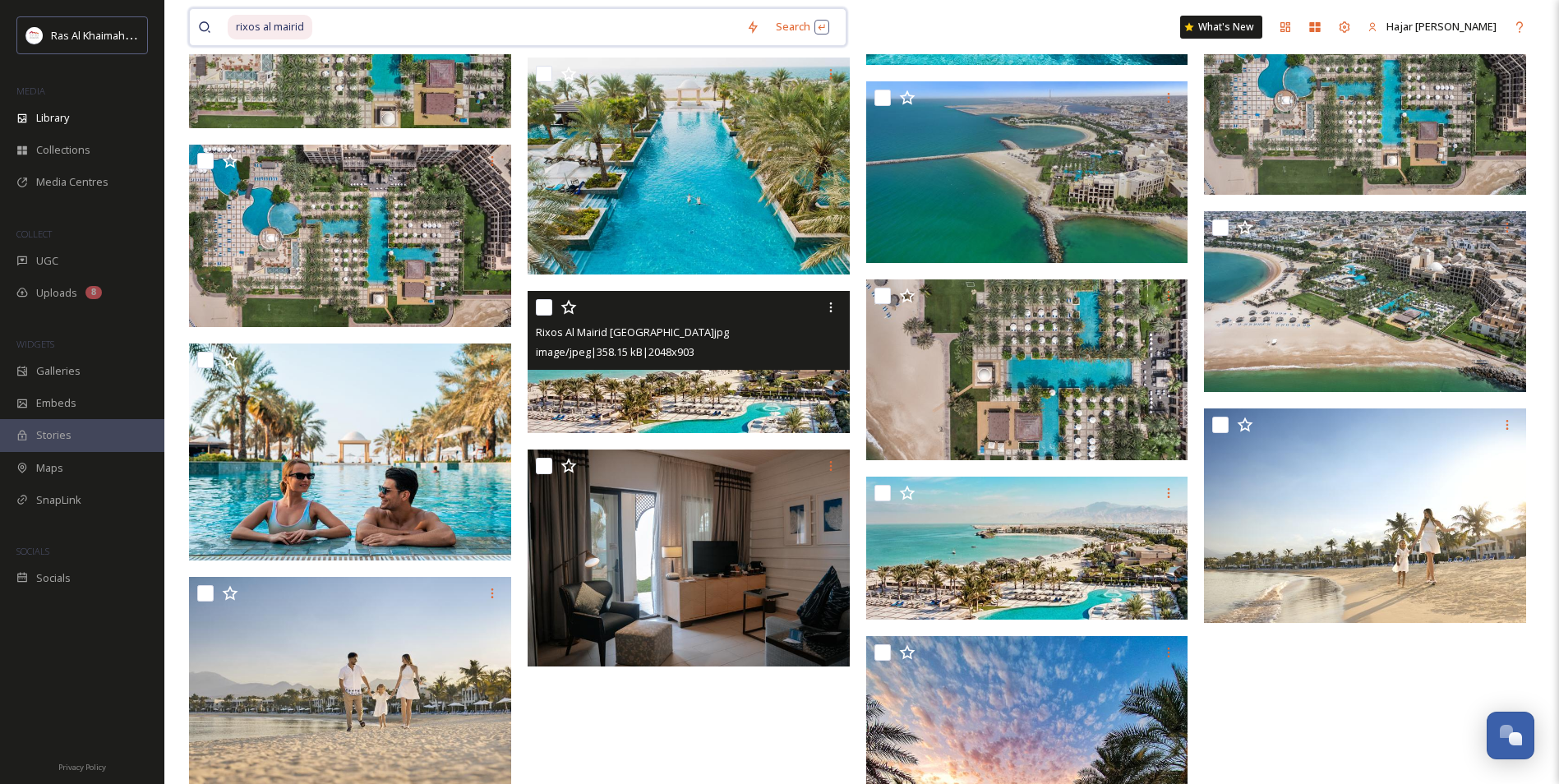
click at [347, 26] on input at bounding box center [526, 27] width 424 height 36
type input "r"
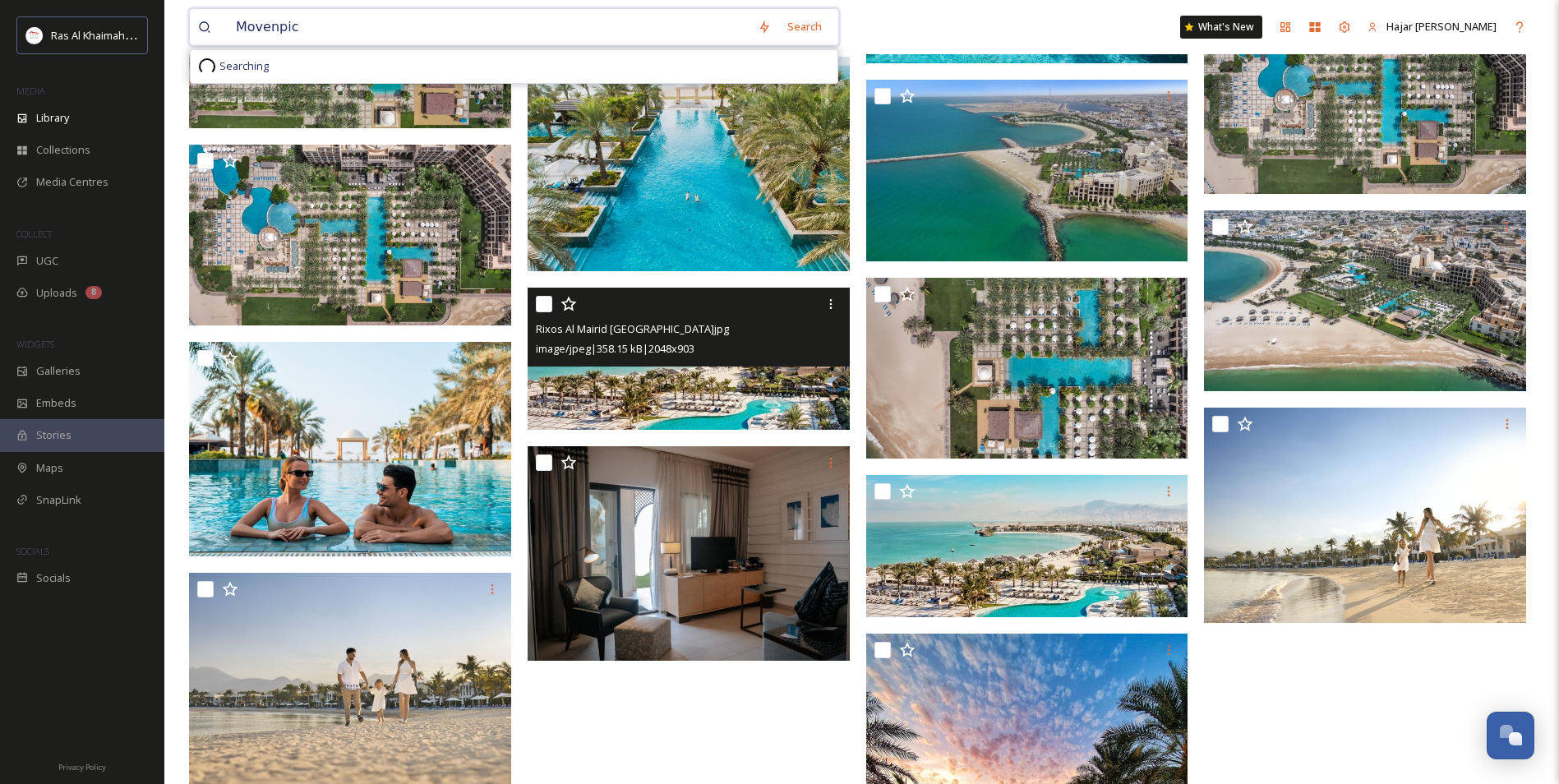
type input "Movenpick"
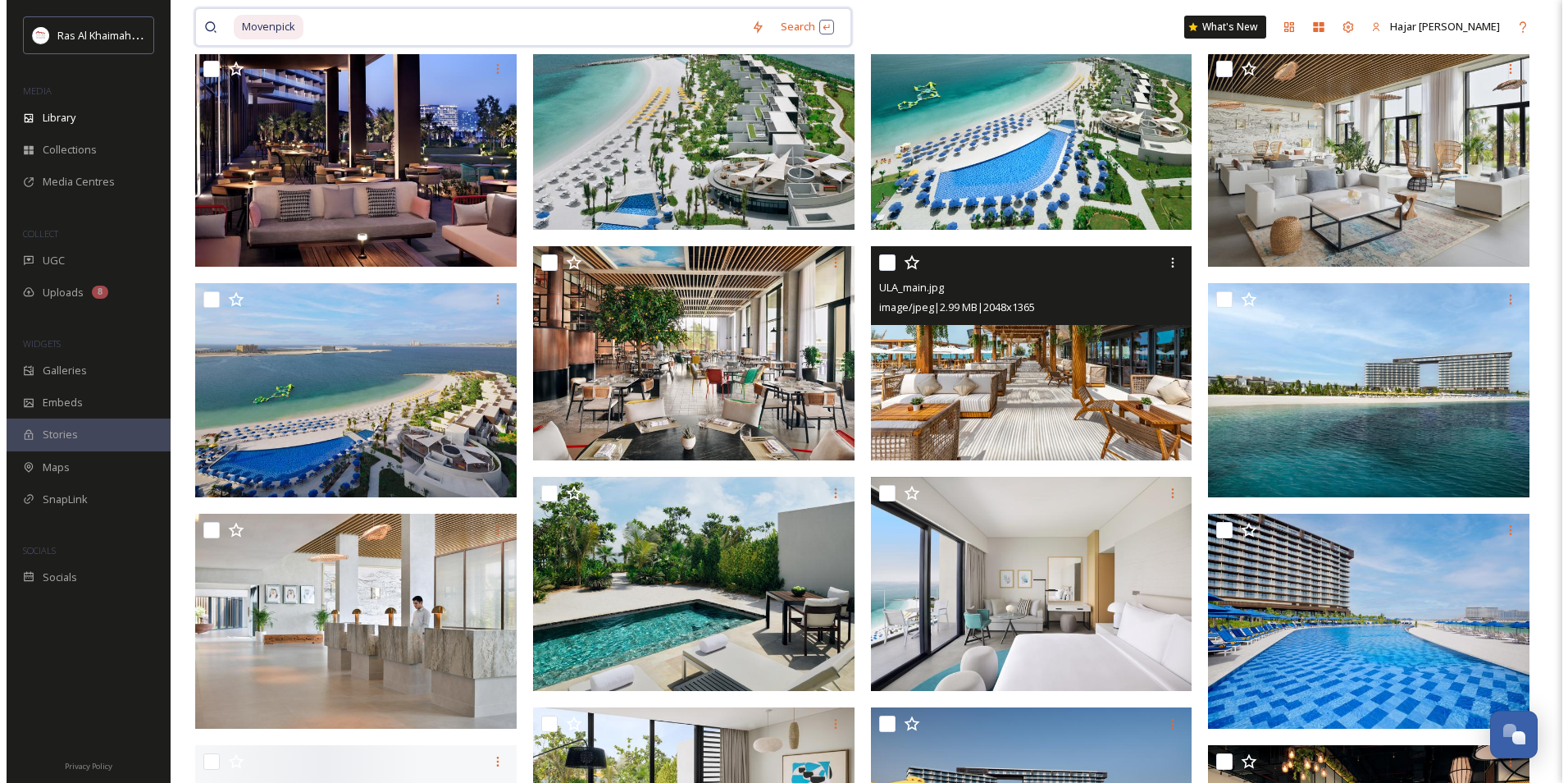
scroll to position [2708, 0]
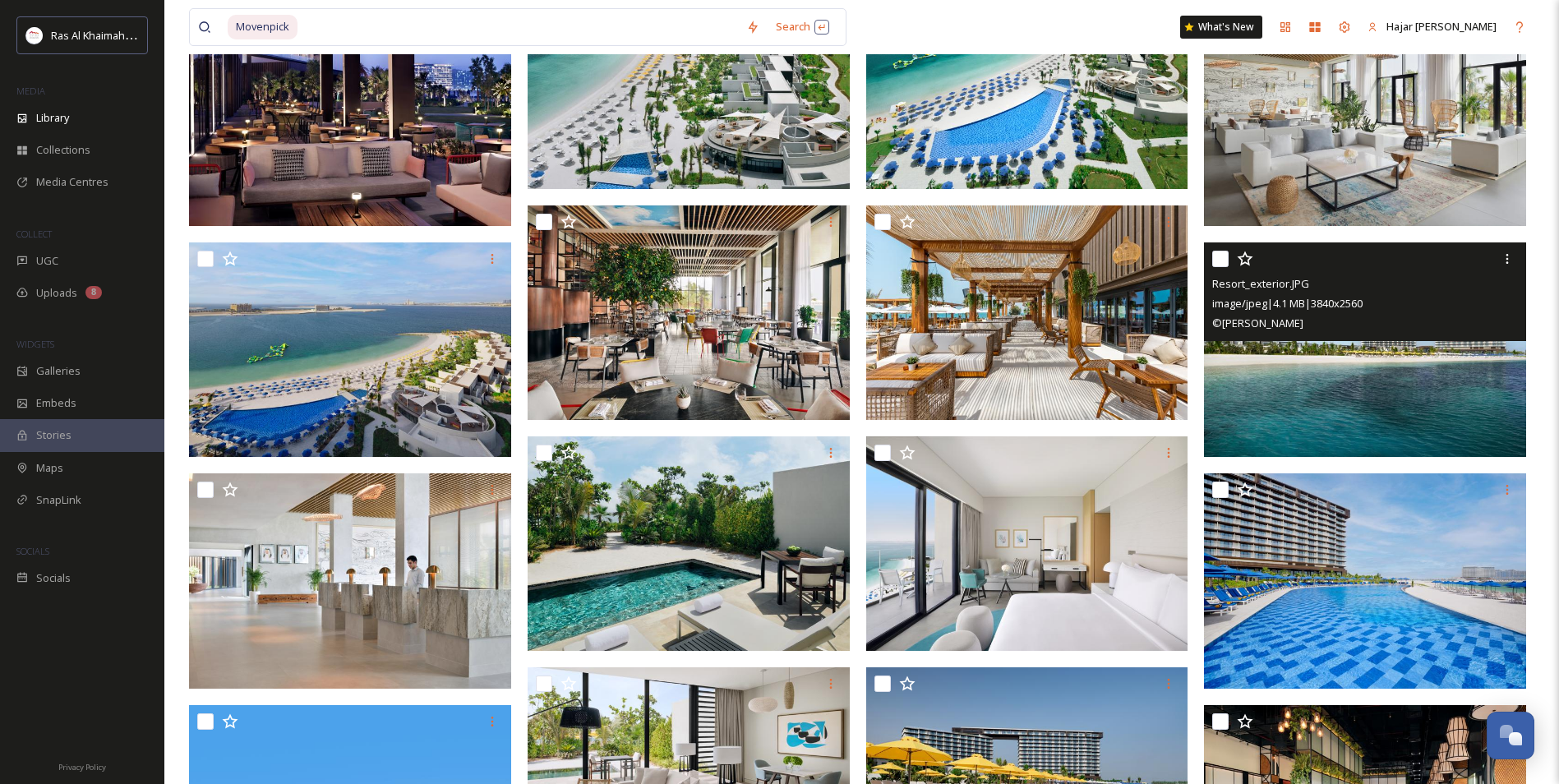
click at [1340, 406] on img at bounding box center [1365, 350] width 322 height 215
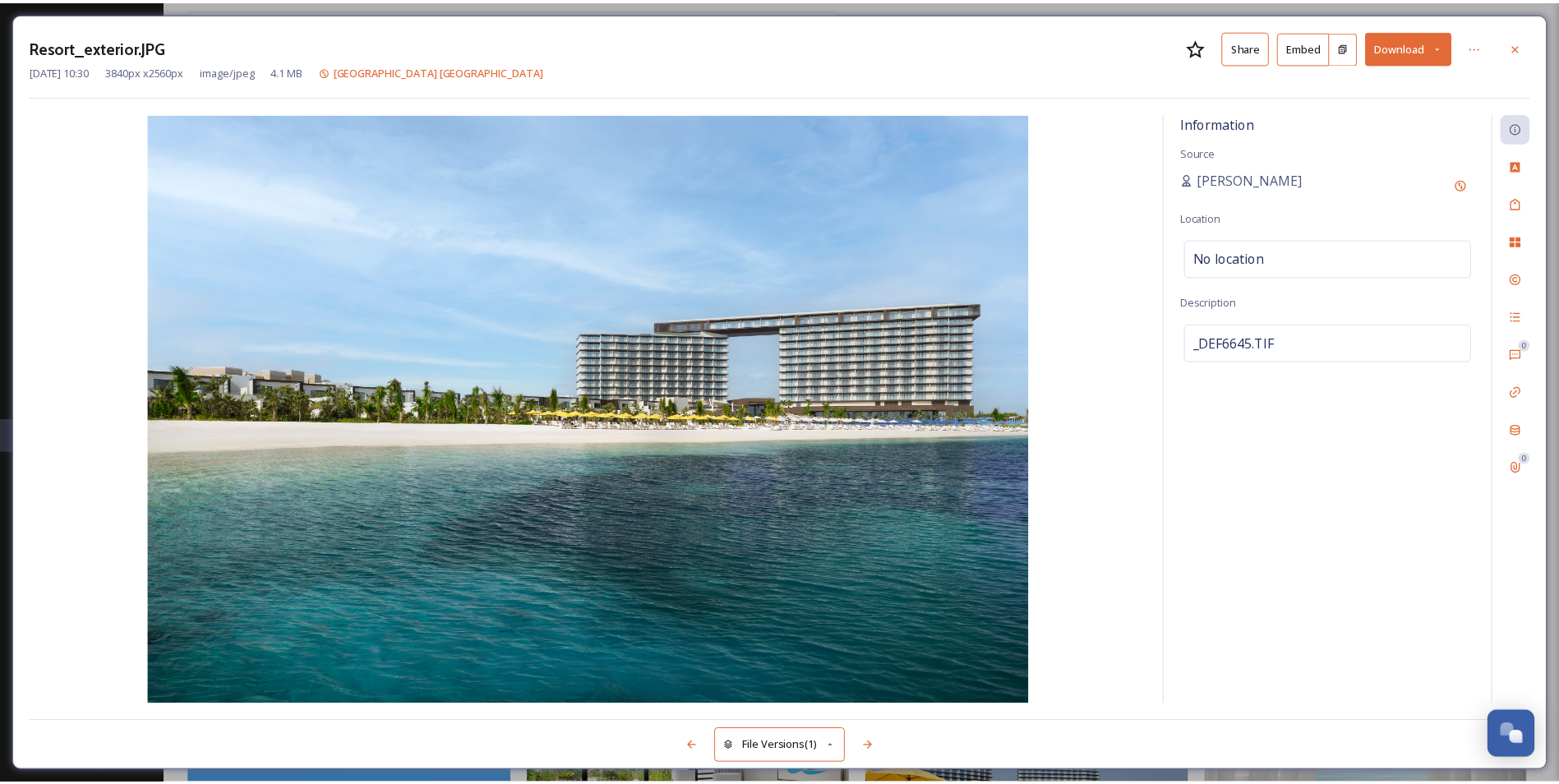
scroll to position [2733, 0]
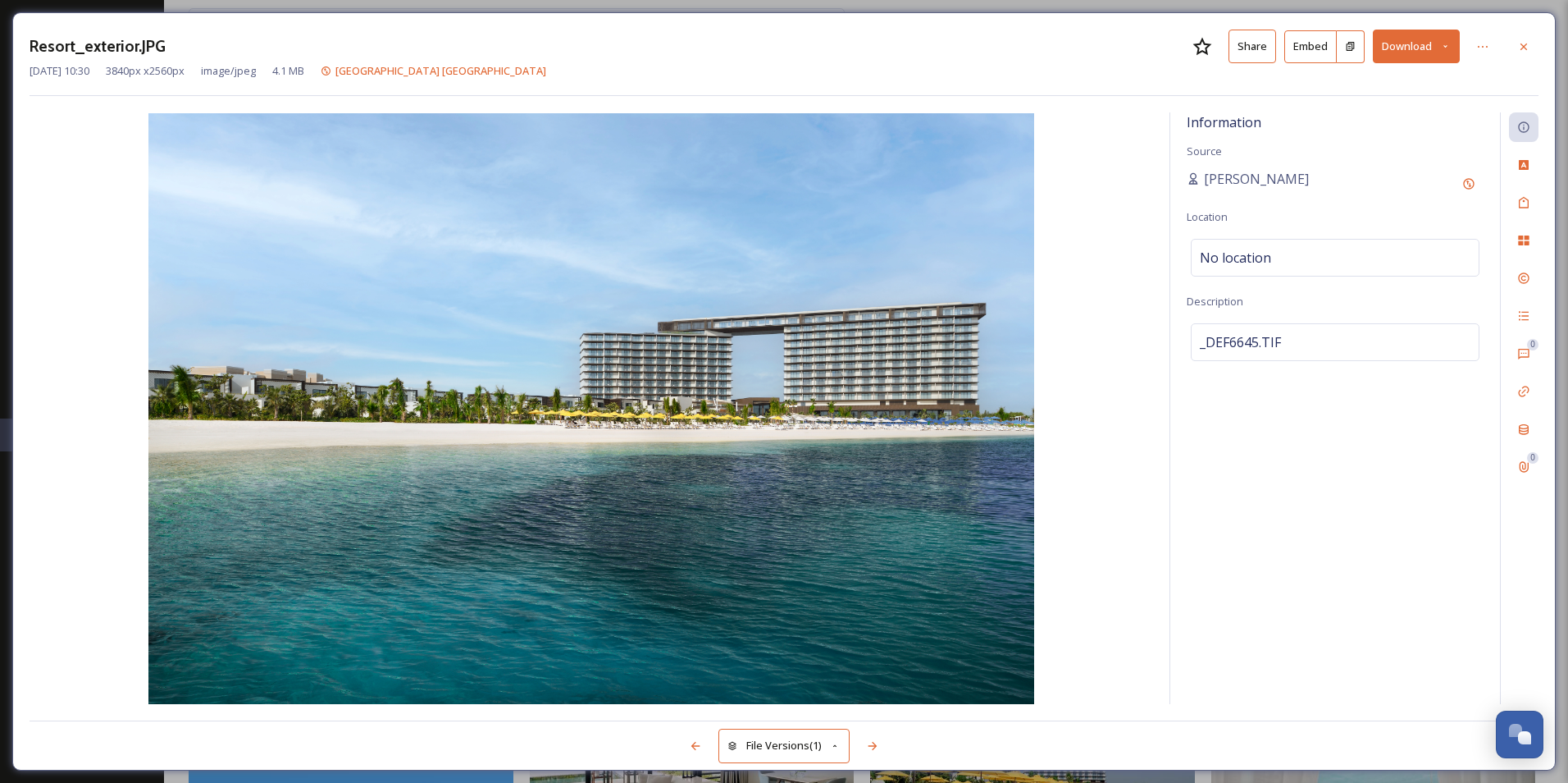
click at [1519, 48] on icon at bounding box center [1524, 47] width 13 height 14
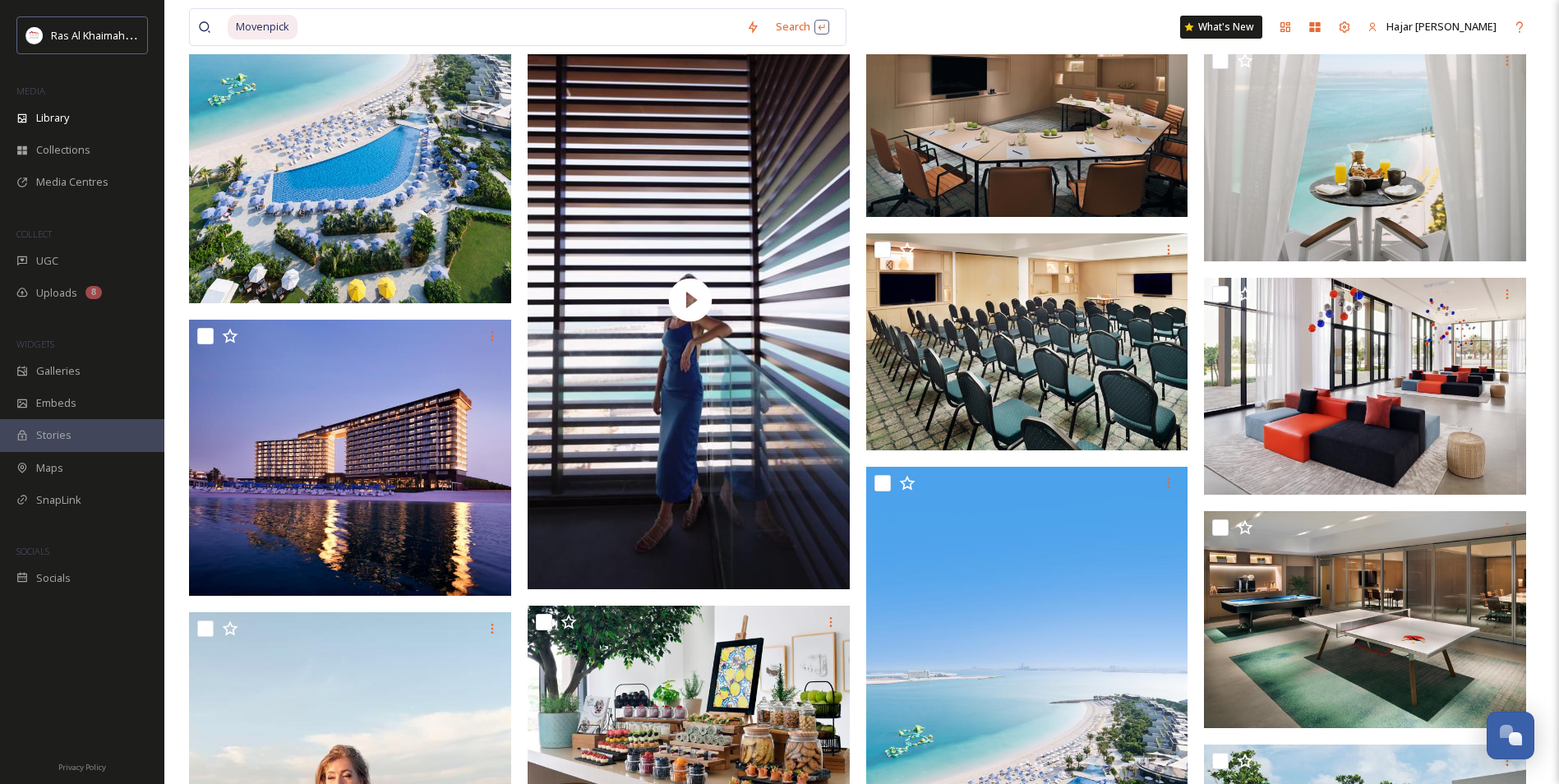
scroll to position [3637, 0]
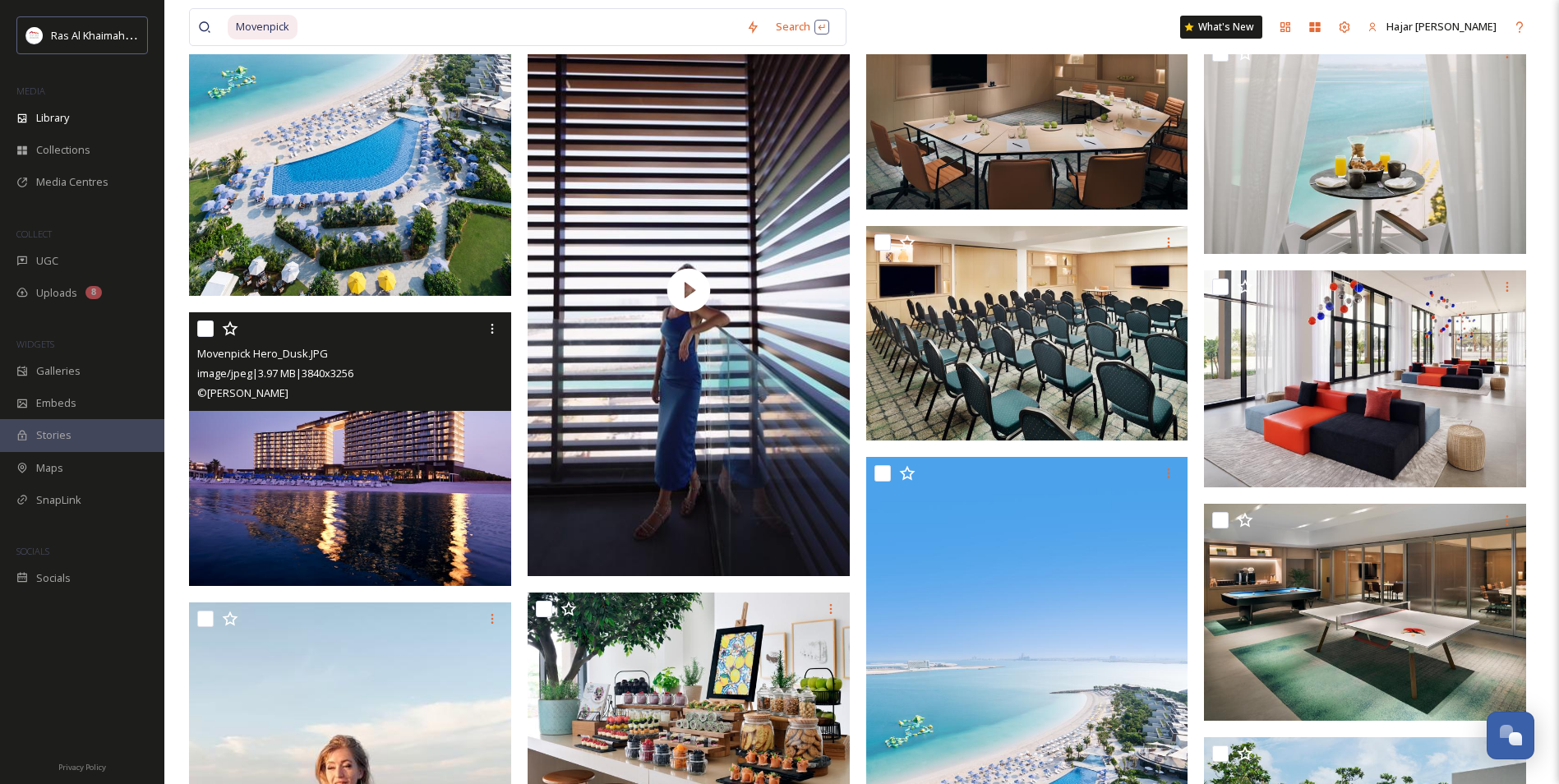
click at [368, 447] on img at bounding box center [350, 449] width 322 height 274
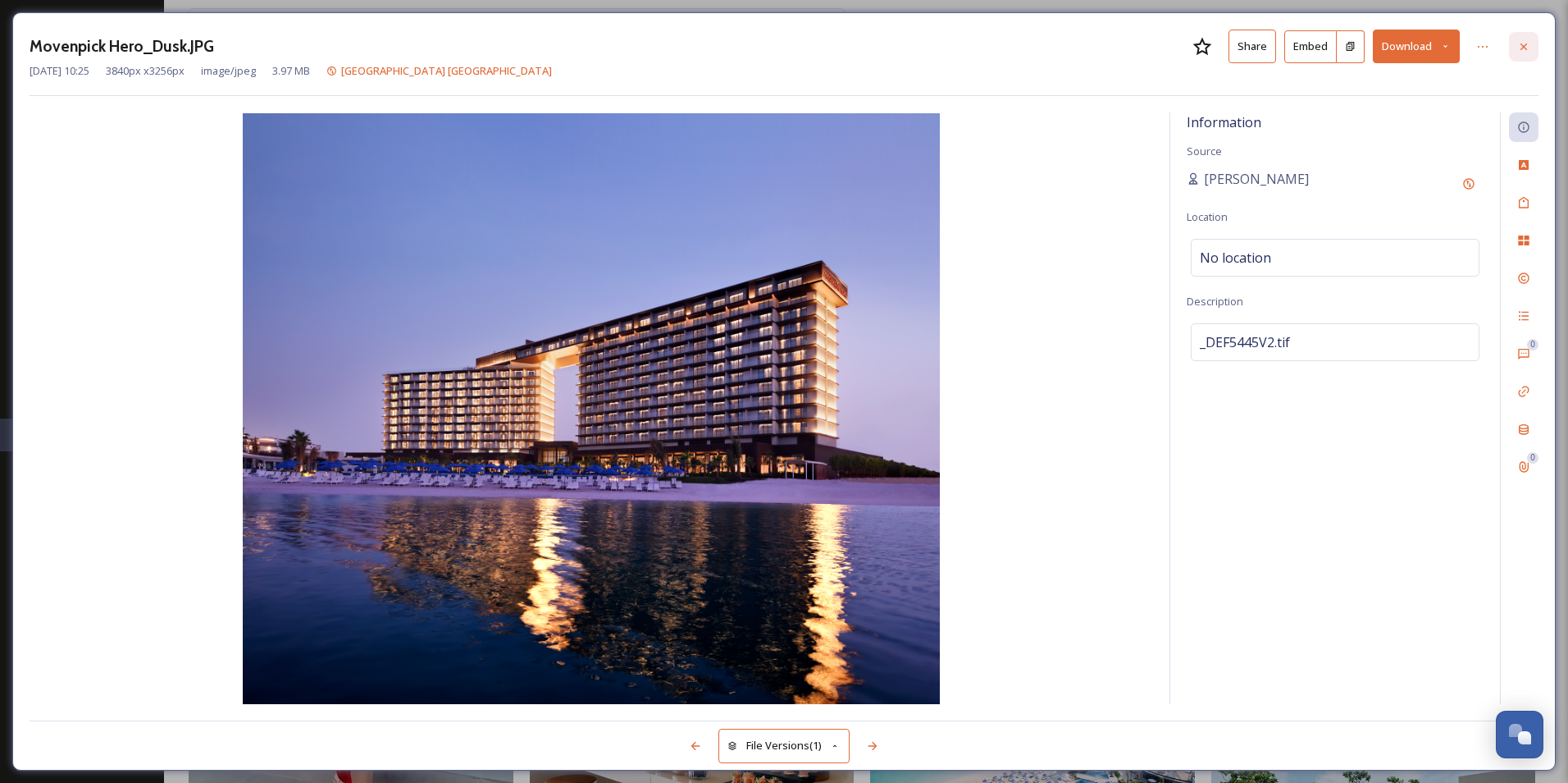
click at [1526, 44] on icon at bounding box center [1524, 47] width 13 height 14
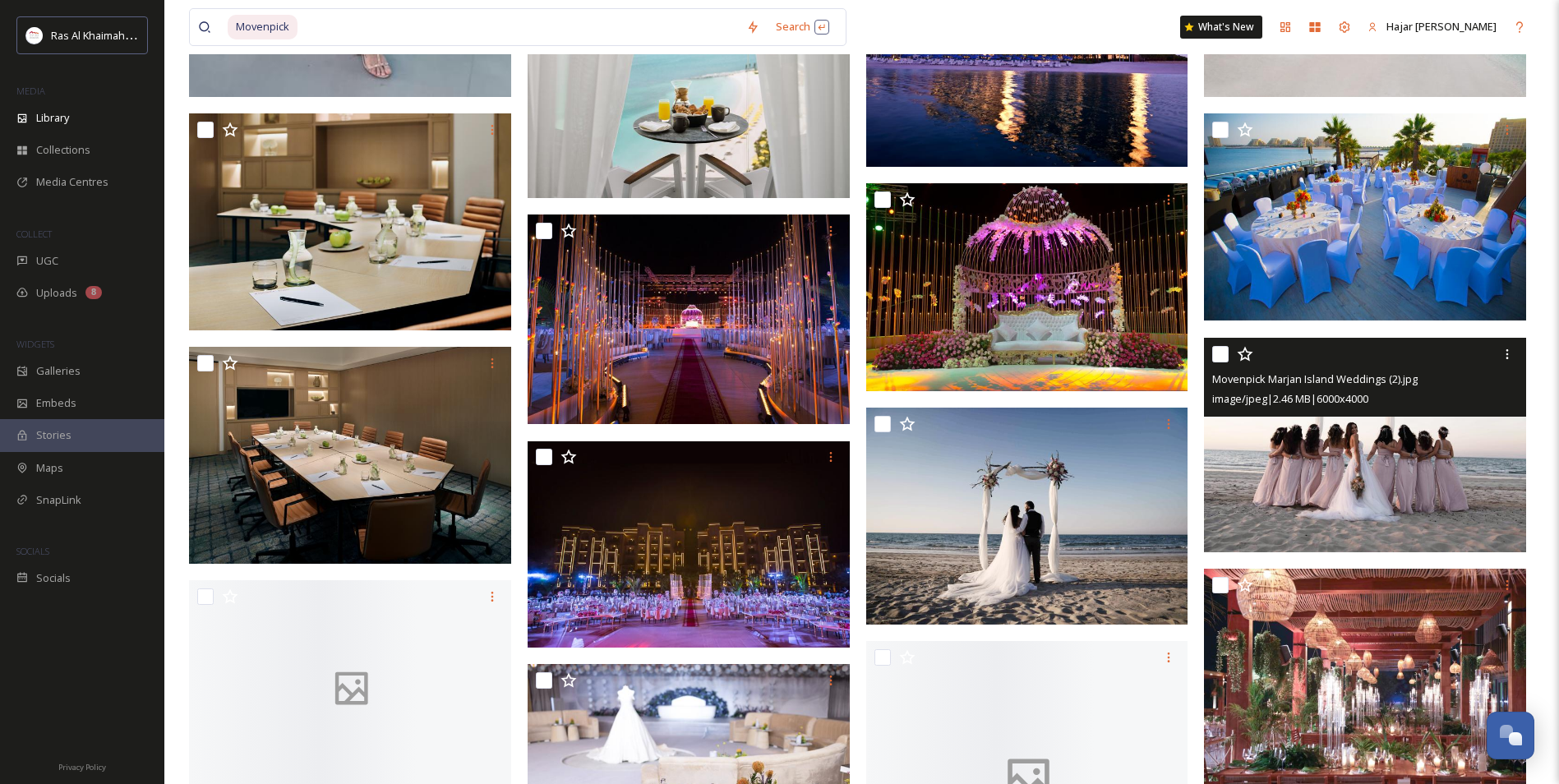
scroll to position [4870, 0]
